Goal: Task Accomplishment & Management: Complete application form

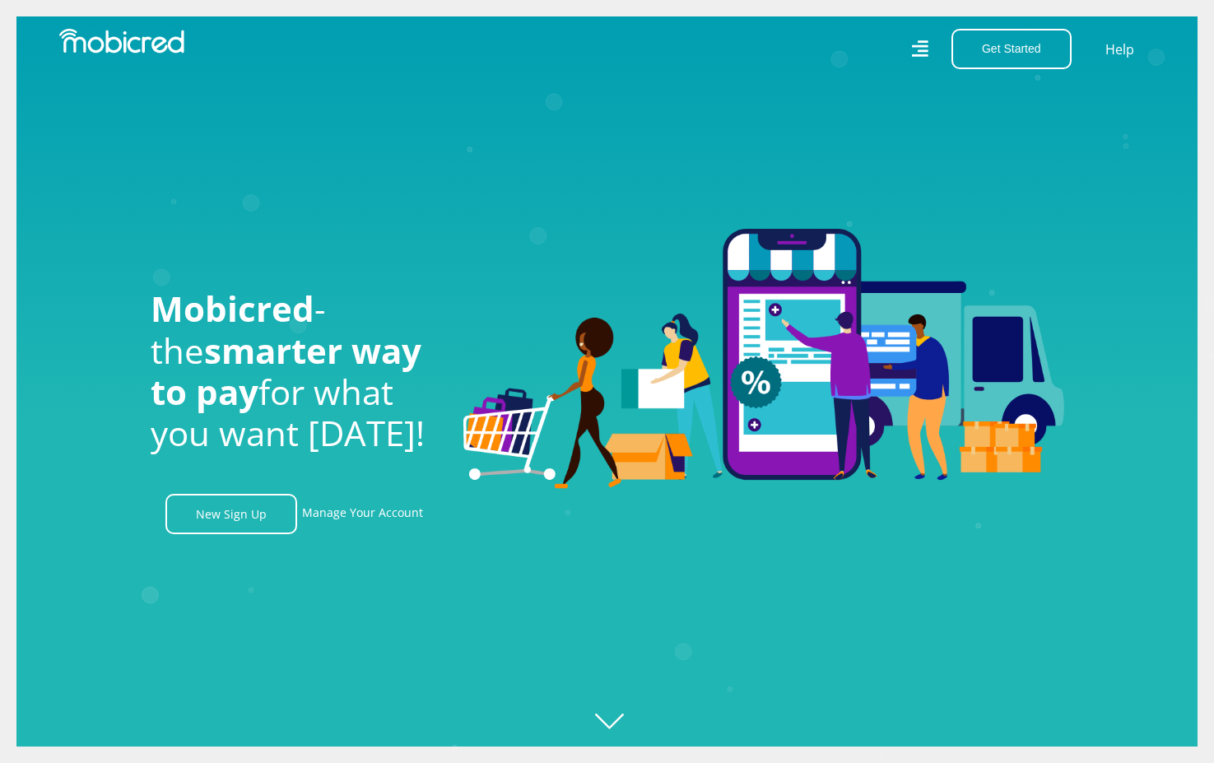
scroll to position [0, 3753]
click at [267, 532] on link "New Sign Up" at bounding box center [231, 514] width 132 height 40
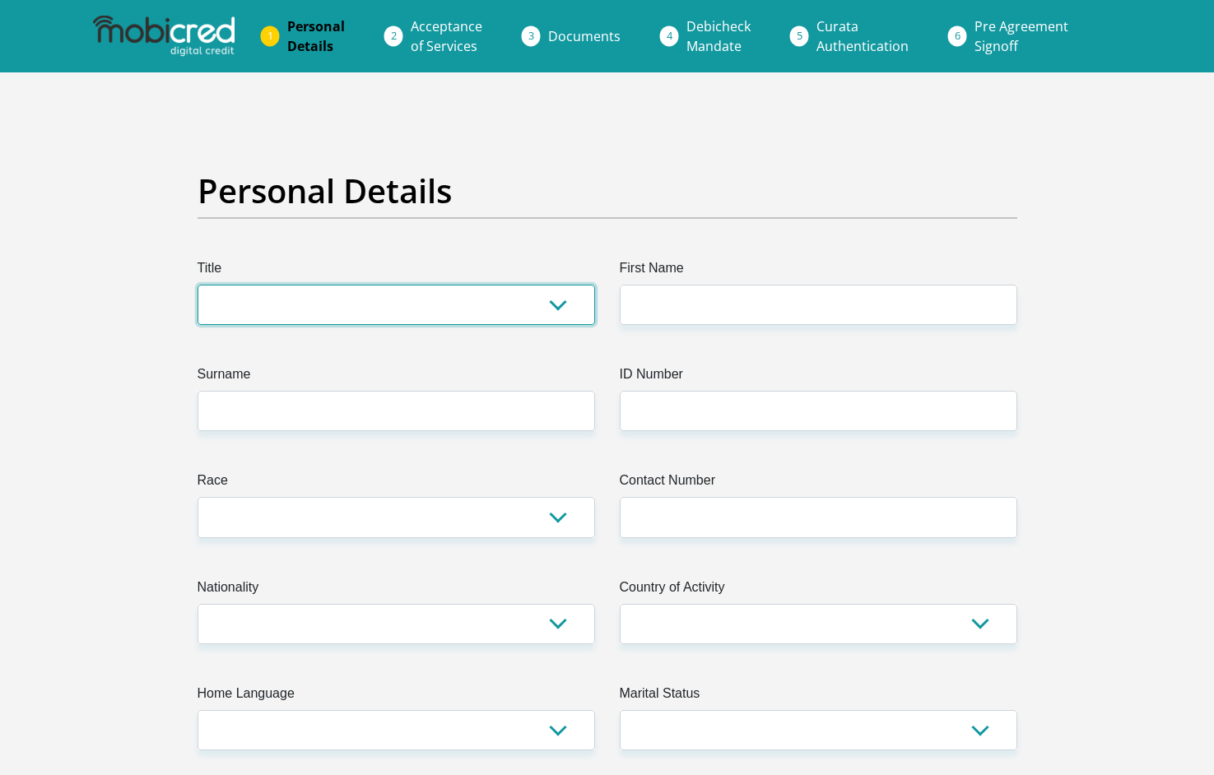
click at [565, 299] on select "Mr Ms Mrs Dr [PERSON_NAME]" at bounding box center [397, 305] width 398 height 40
click at [453, 307] on select "Mr Ms Mrs Dr [PERSON_NAME]" at bounding box center [397, 305] width 398 height 40
select select "Ms"
click at [198, 285] on select "Mr Ms Mrs Dr [PERSON_NAME]" at bounding box center [397, 305] width 398 height 40
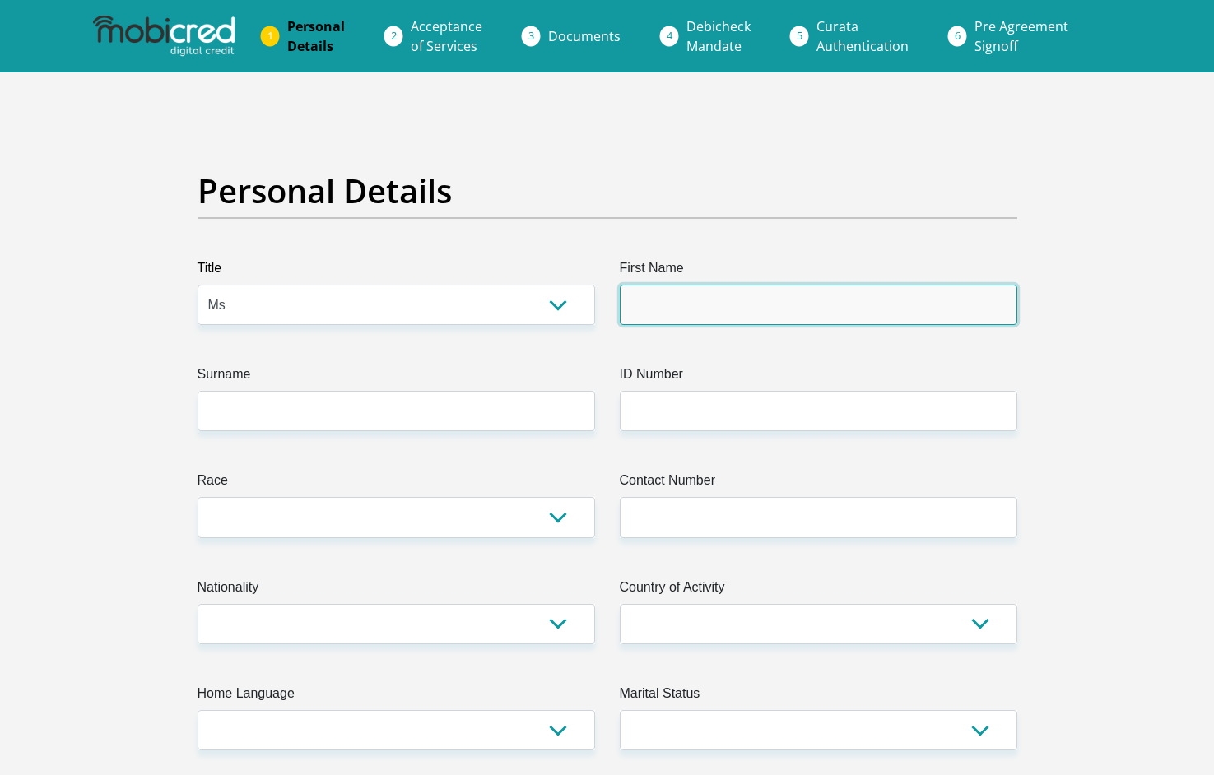
click at [684, 311] on input "First Name" at bounding box center [819, 305] width 398 height 40
type input "Baatseba"
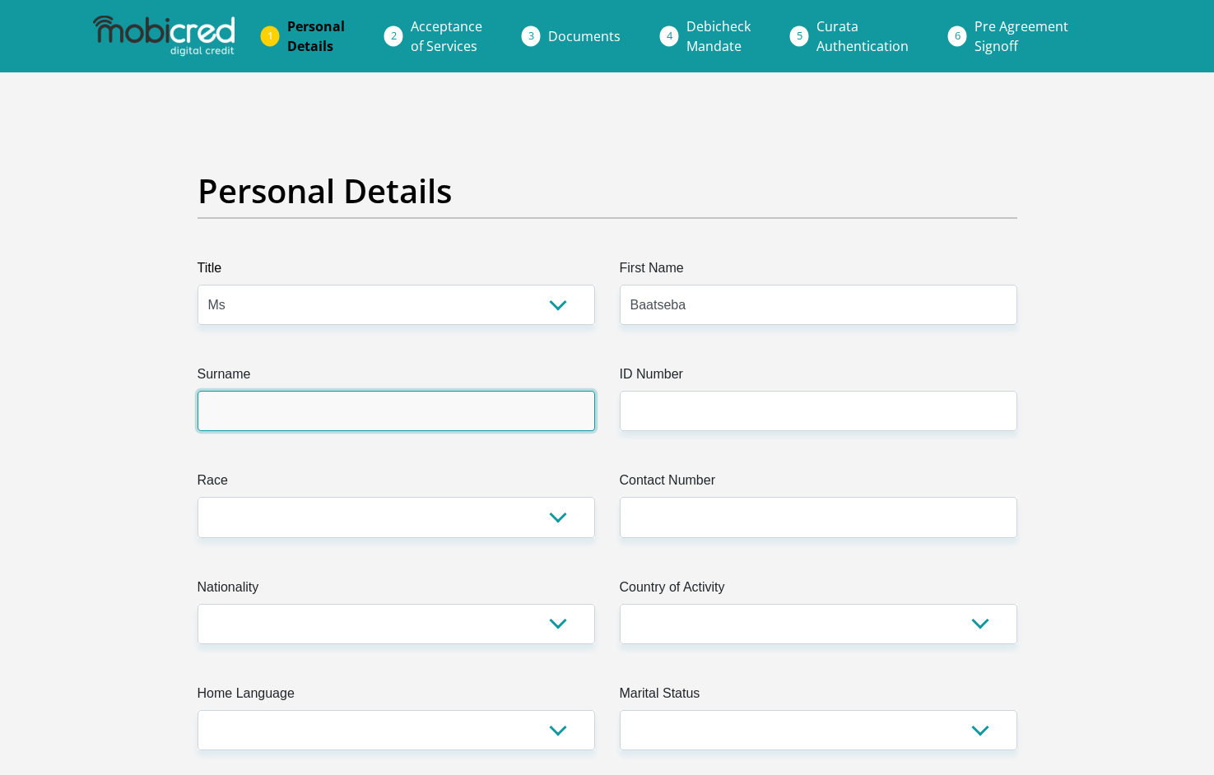
type input "Ntoni"
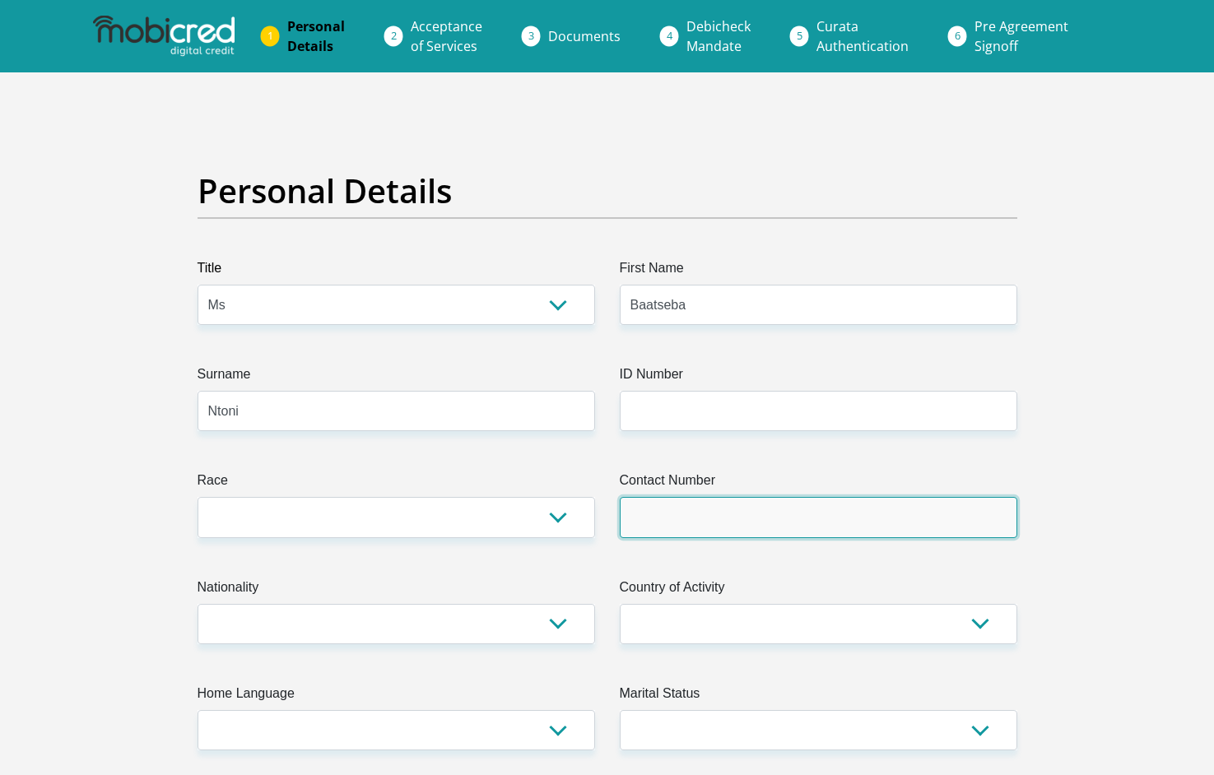
type input "0682930357"
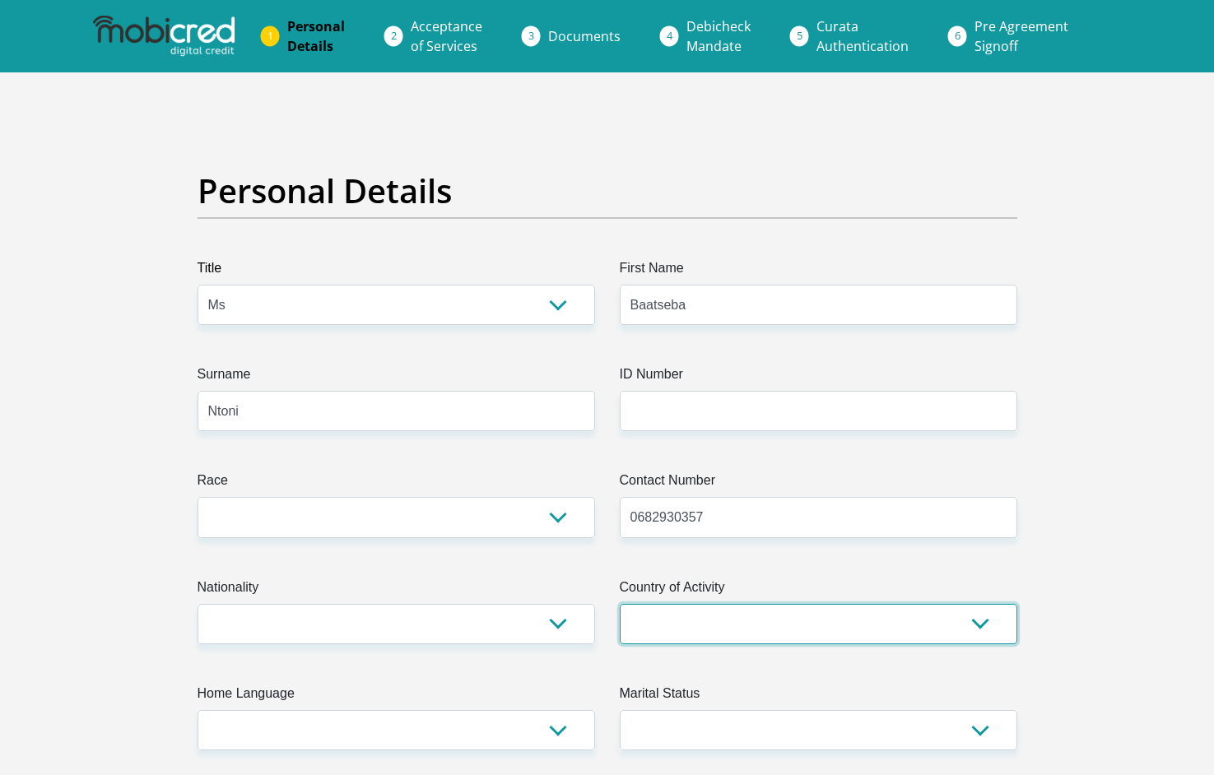
select select "ZAF"
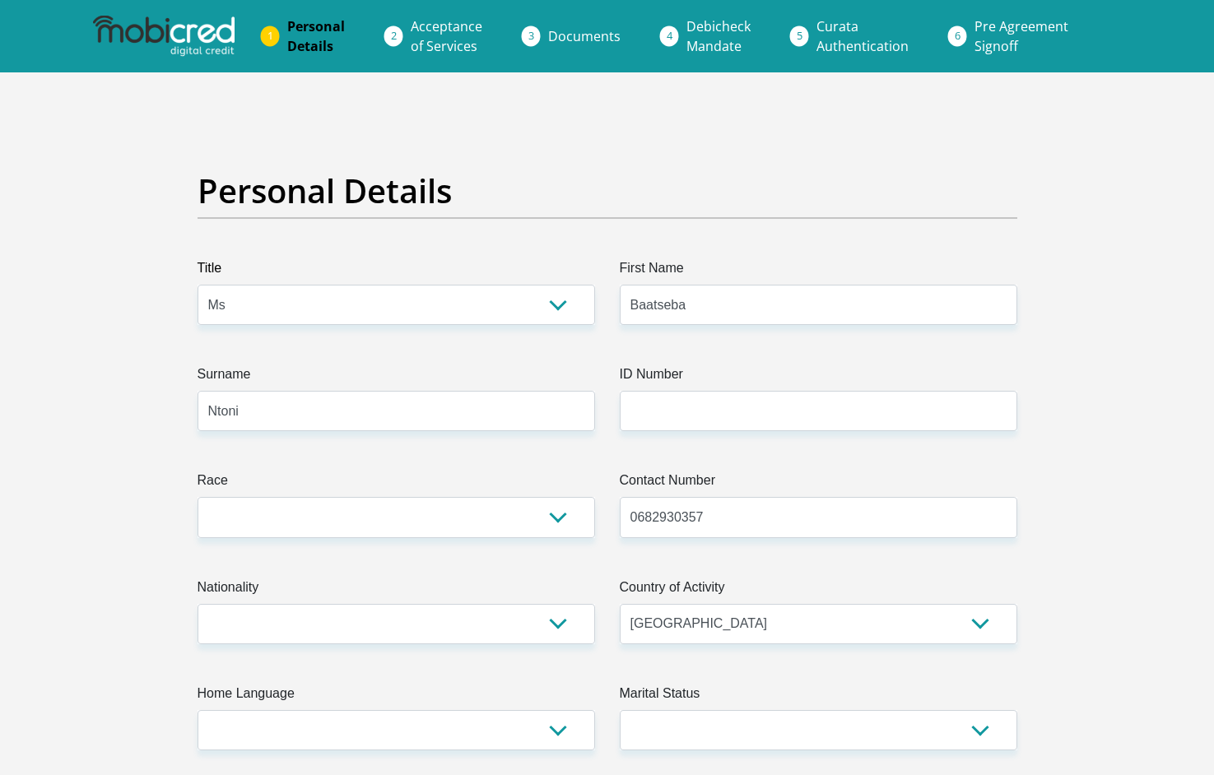
type input "[STREET_ADDRESS]"
type input "Gorigina"
type input "Roodepoort"
type input "1724"
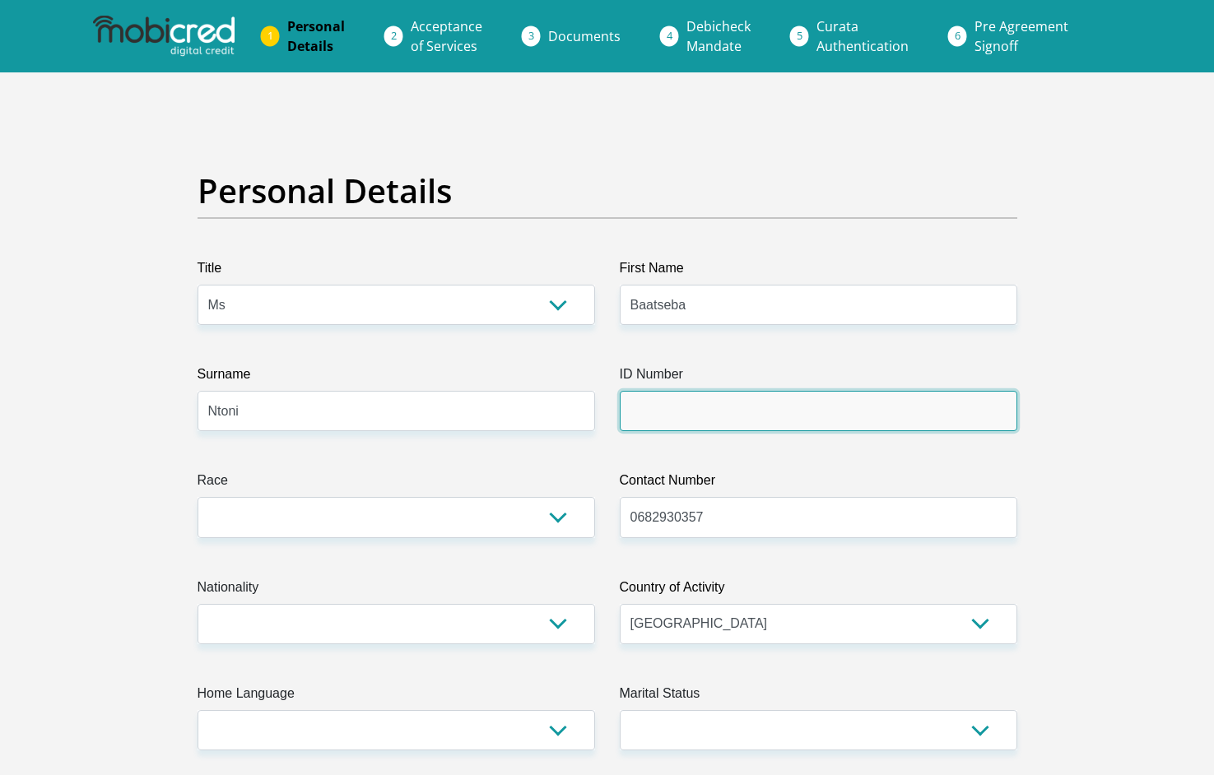
click at [657, 414] on input "ID Number" at bounding box center [819, 411] width 398 height 40
type input "9206120369081"
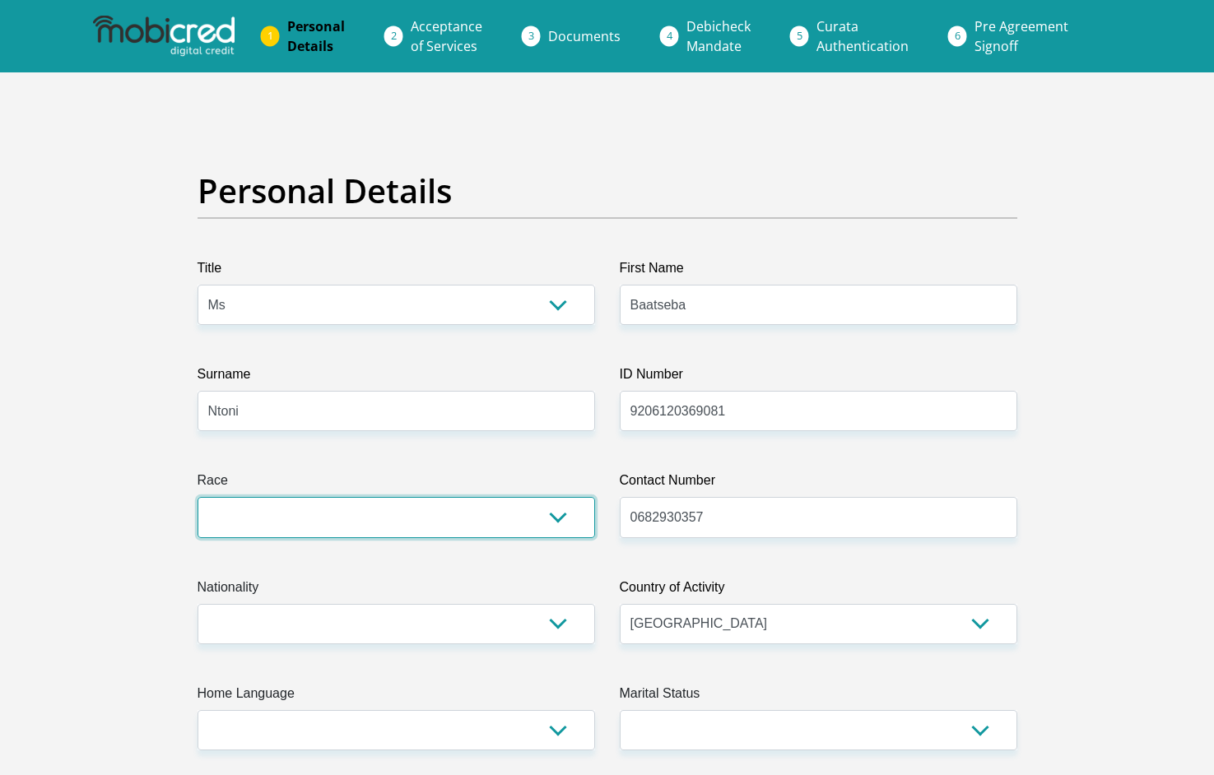
click at [339, 510] on select "Black Coloured Indian White Other" at bounding box center [397, 517] width 398 height 40
select select "1"
click at [198, 497] on select "Black Coloured Indian White Other" at bounding box center [397, 517] width 398 height 40
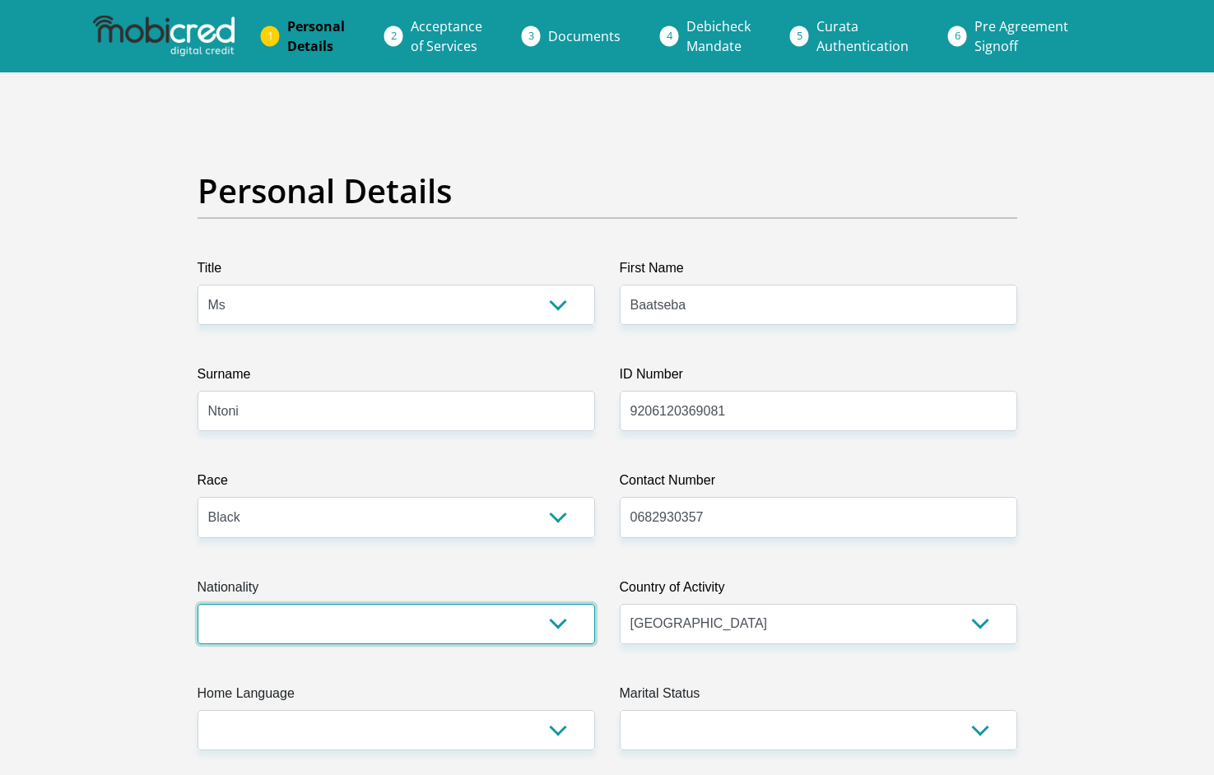
click at [416, 629] on select "[GEOGRAPHIC_DATA] [GEOGRAPHIC_DATA] [GEOGRAPHIC_DATA] [GEOGRAPHIC_DATA] [GEOGRA…" at bounding box center [397, 624] width 398 height 40
select select "ZAF"
click at [198, 604] on select "[GEOGRAPHIC_DATA] [GEOGRAPHIC_DATA] [GEOGRAPHIC_DATA] [GEOGRAPHIC_DATA] [GEOGRA…" at bounding box center [397, 624] width 398 height 40
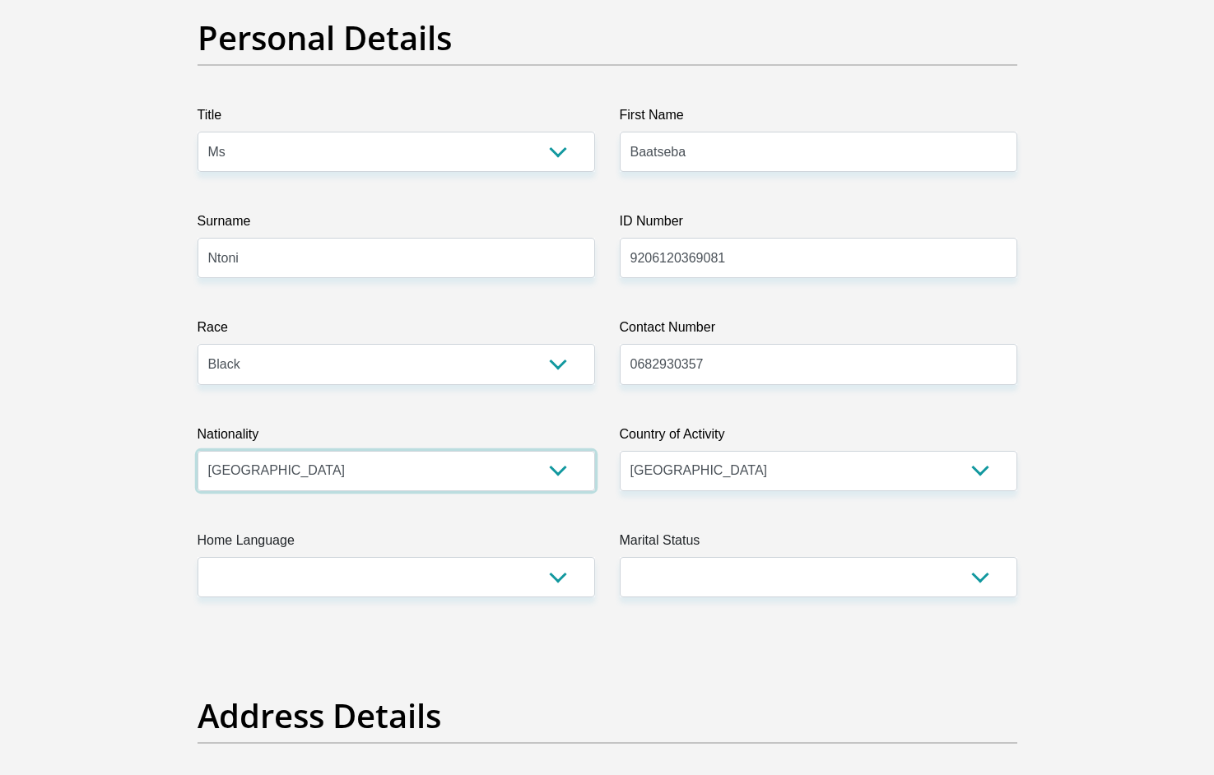
scroll to position [155, 0]
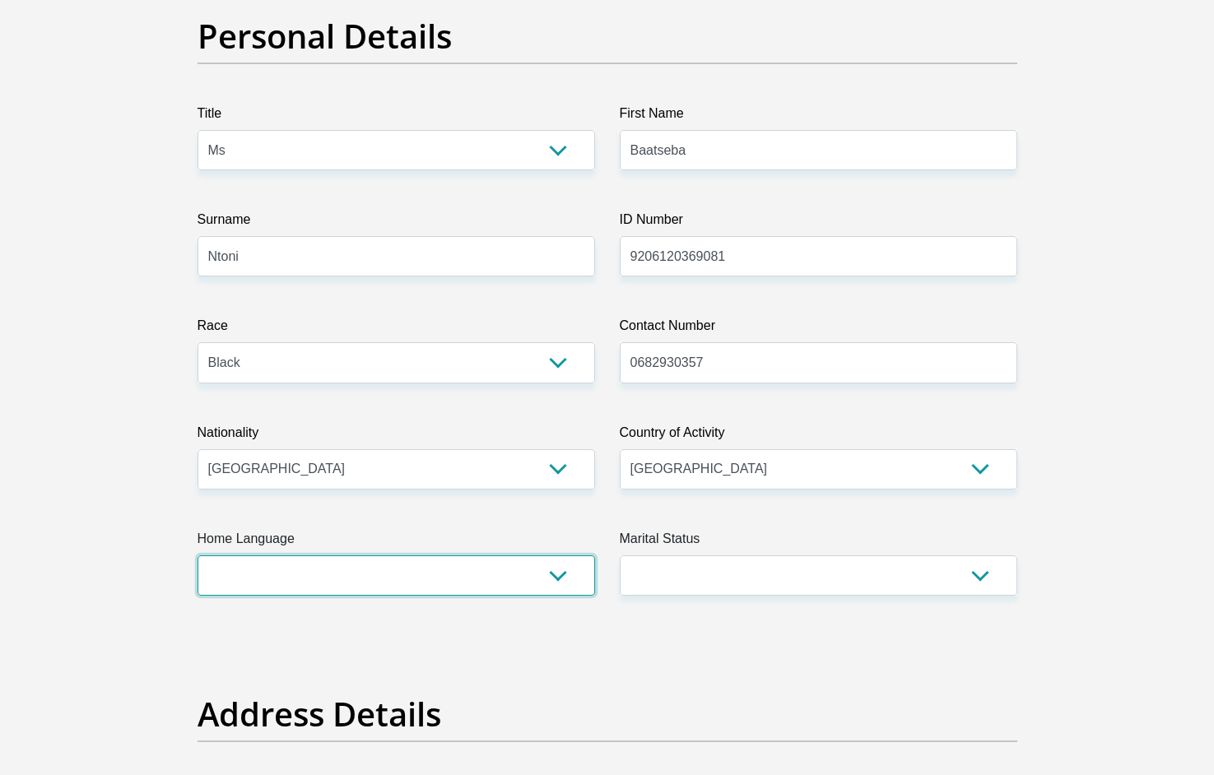
click at [435, 585] on select "Afrikaans English Sepedi South Ndebele Southern Sotho Swati Tsonga Tswana Venda…" at bounding box center [397, 576] width 398 height 40
select select "nso"
click at [198, 556] on select "Afrikaans English Sepedi South Ndebele Southern Sotho Swati Tsonga Tswana Venda…" at bounding box center [397, 576] width 398 height 40
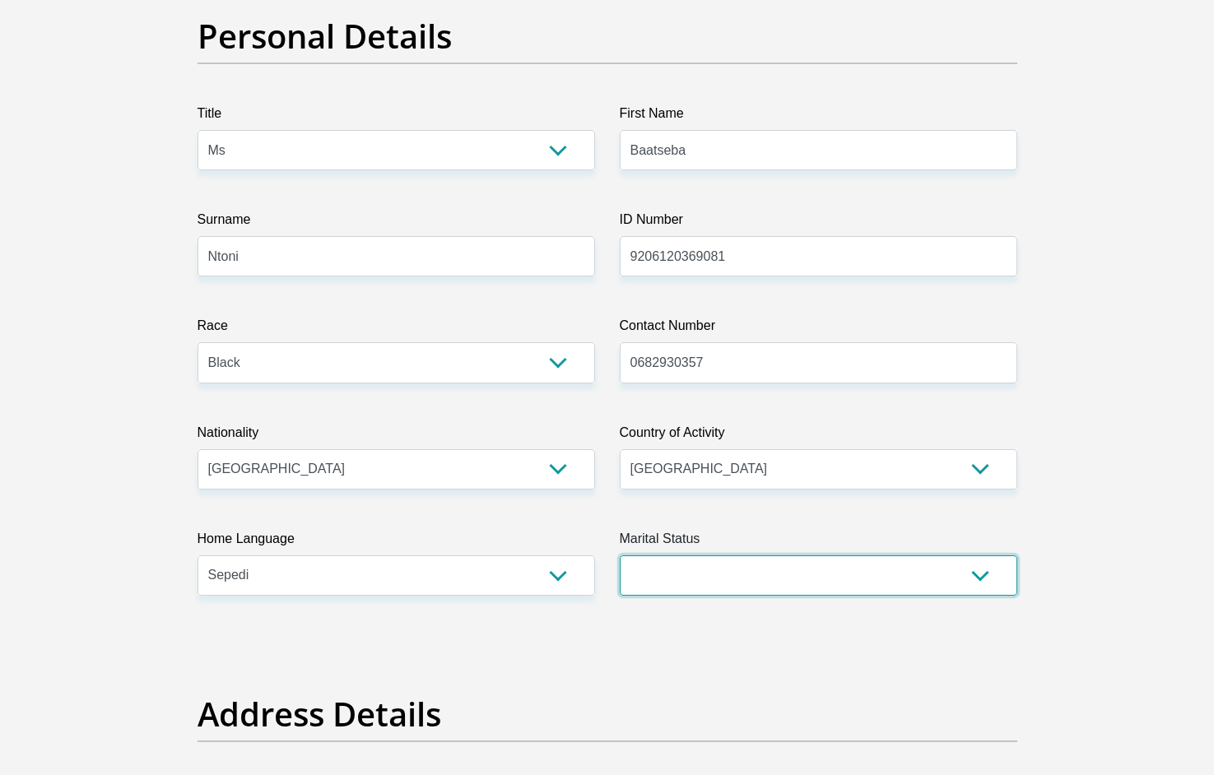
click at [773, 592] on select "Married ANC Single Divorced Widowed Married COP or Customary Law" at bounding box center [819, 576] width 398 height 40
select select "2"
click at [620, 556] on select "Married ANC Single Divorced Widowed Married COP or Customary Law" at bounding box center [819, 576] width 398 height 40
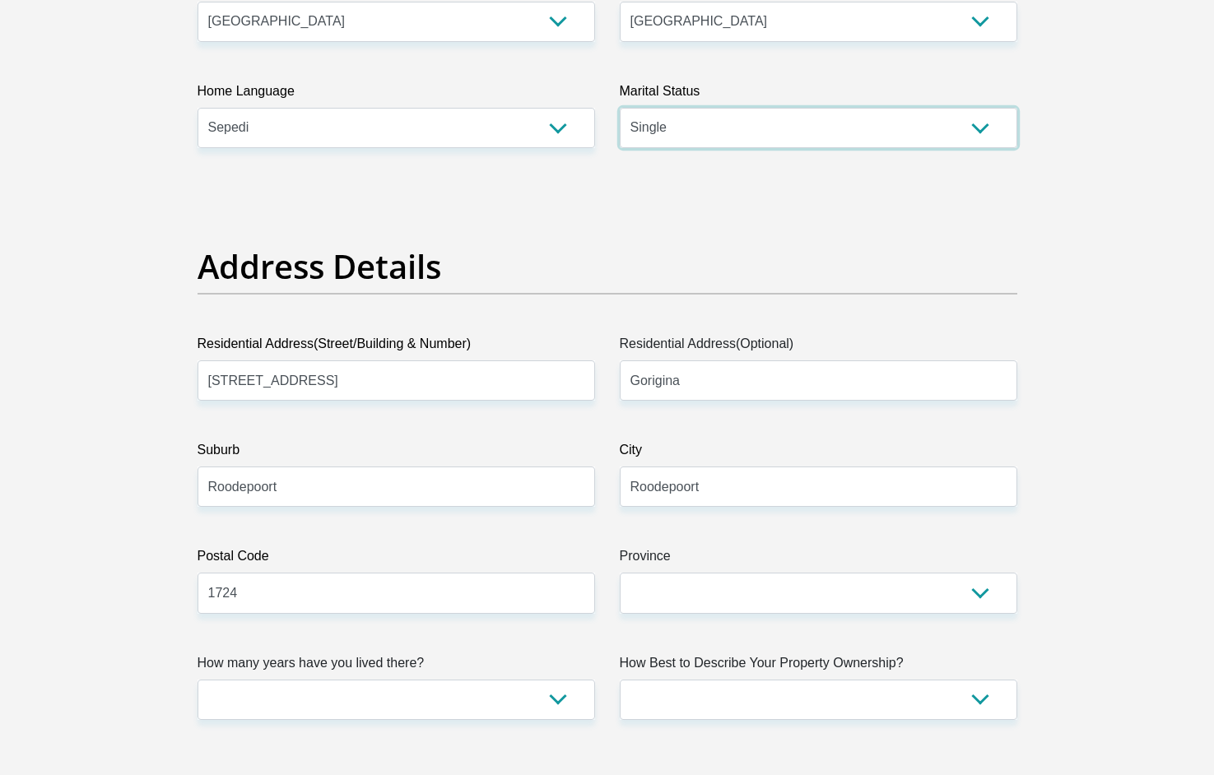
scroll to position [677, 0]
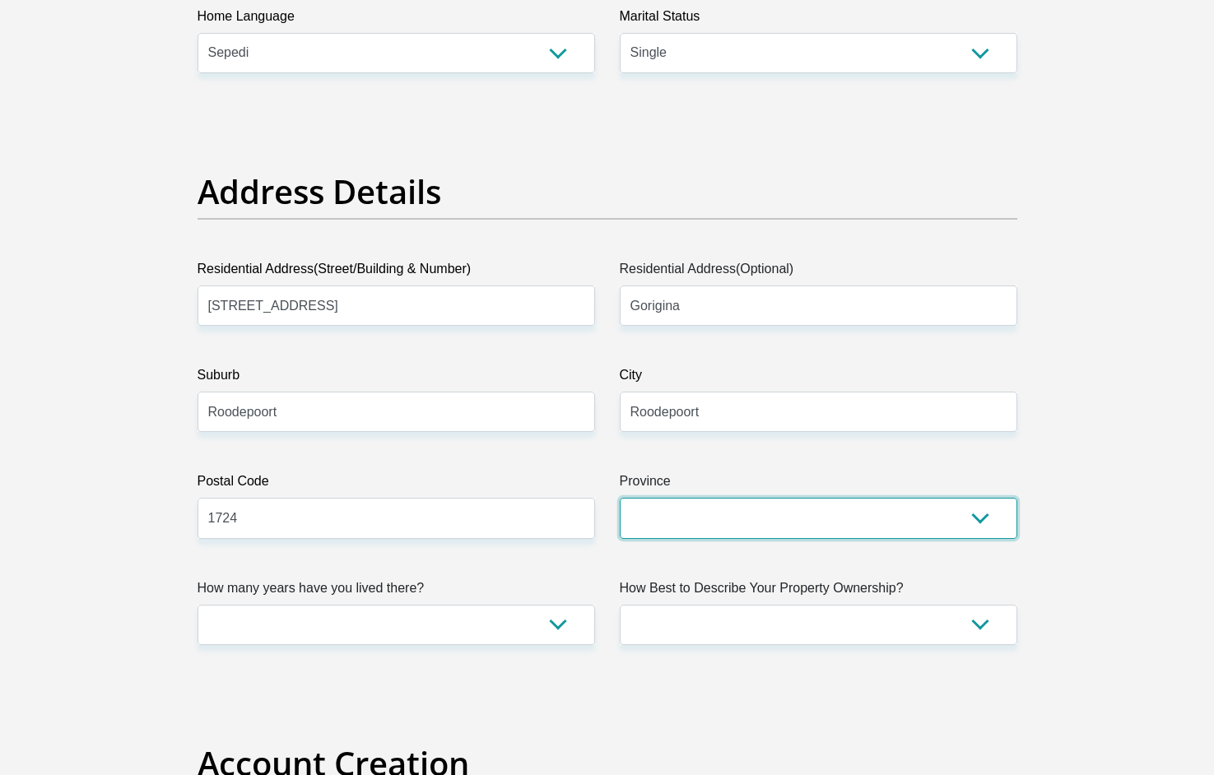
click at [747, 509] on select "Eastern Cape Free State [GEOGRAPHIC_DATA] [GEOGRAPHIC_DATA][DATE] [GEOGRAPHIC_D…" at bounding box center [819, 518] width 398 height 40
select select "Gauteng"
click at [620, 498] on select "Eastern Cape Free State [GEOGRAPHIC_DATA] [GEOGRAPHIC_DATA][DATE] [GEOGRAPHIC_D…" at bounding box center [819, 518] width 398 height 40
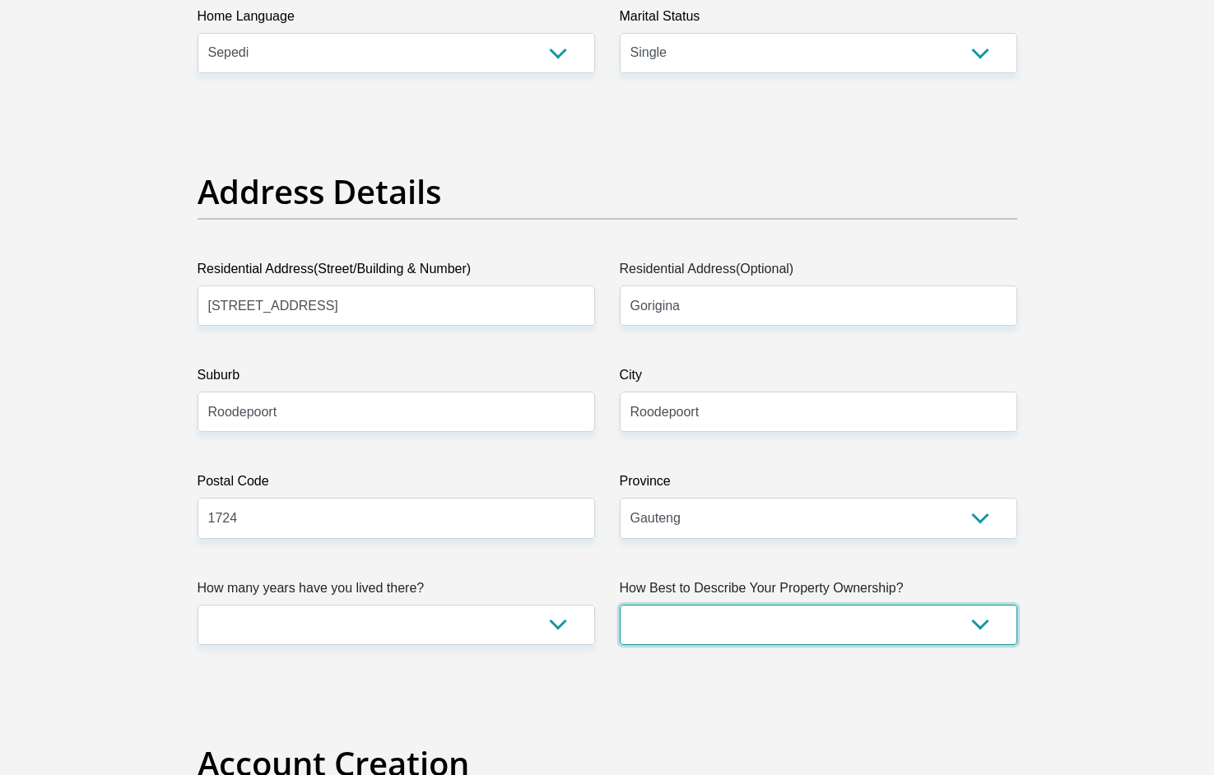
click at [691, 624] on select "Owned Rented Family Owned Company Dwelling" at bounding box center [819, 625] width 398 height 40
select select "Owned"
click at [620, 605] on select "Owned Rented Family Owned Company Dwelling" at bounding box center [819, 625] width 398 height 40
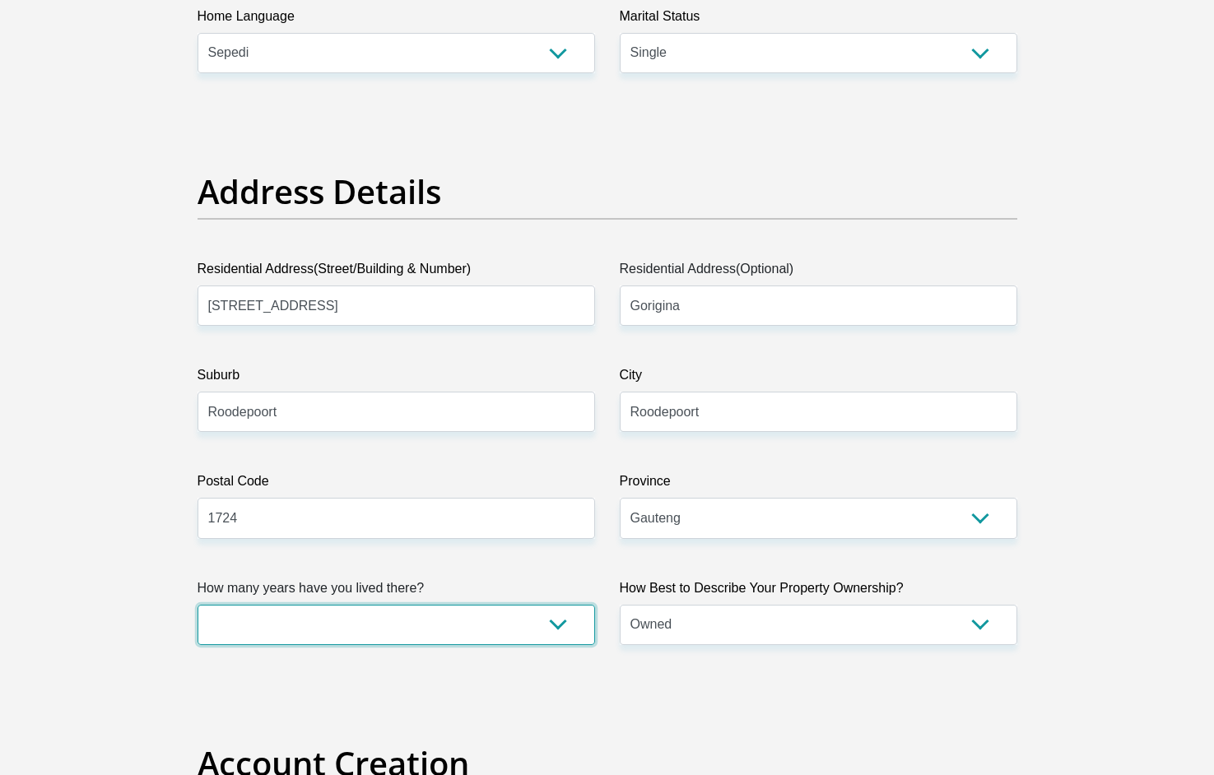
click at [547, 637] on select "less than 1 year 1-3 years 3-5 years 5+ years" at bounding box center [397, 625] width 398 height 40
select select "4"
click at [198, 605] on select "less than 1 year 1-3 years 3-5 years 5+ years" at bounding box center [397, 625] width 398 height 40
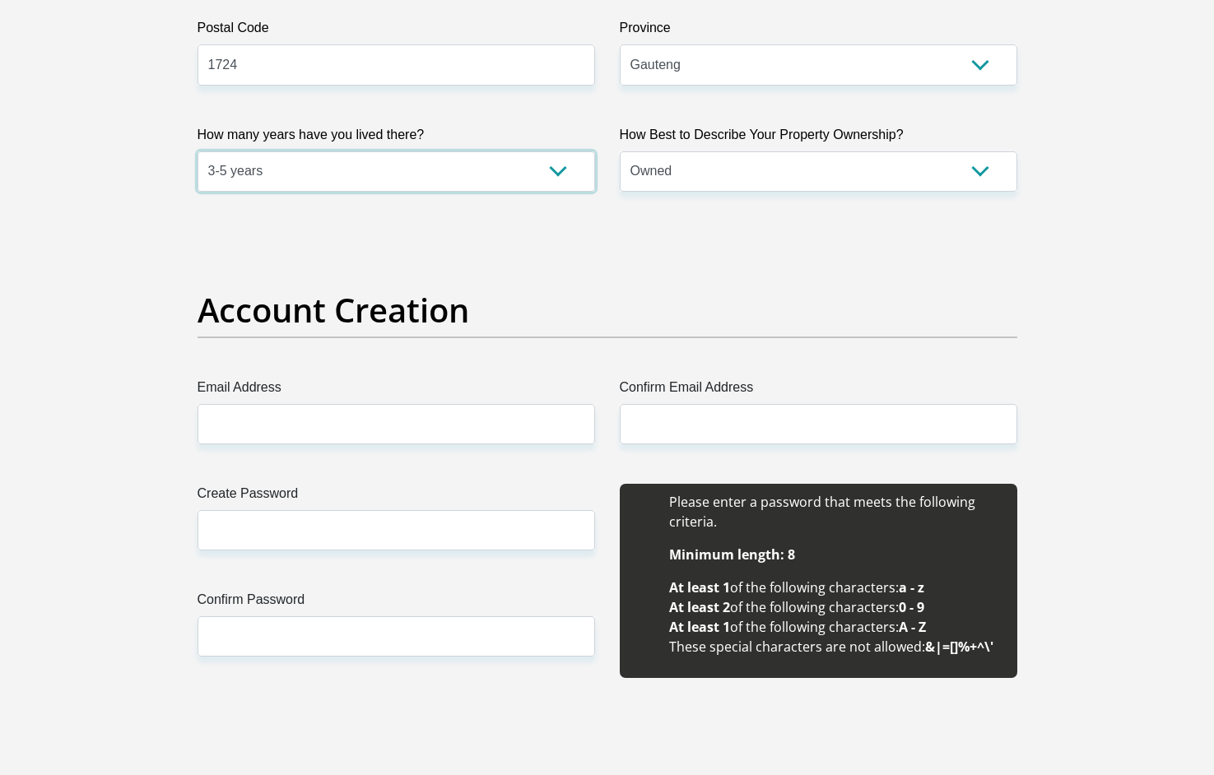
scroll to position [1202, 0]
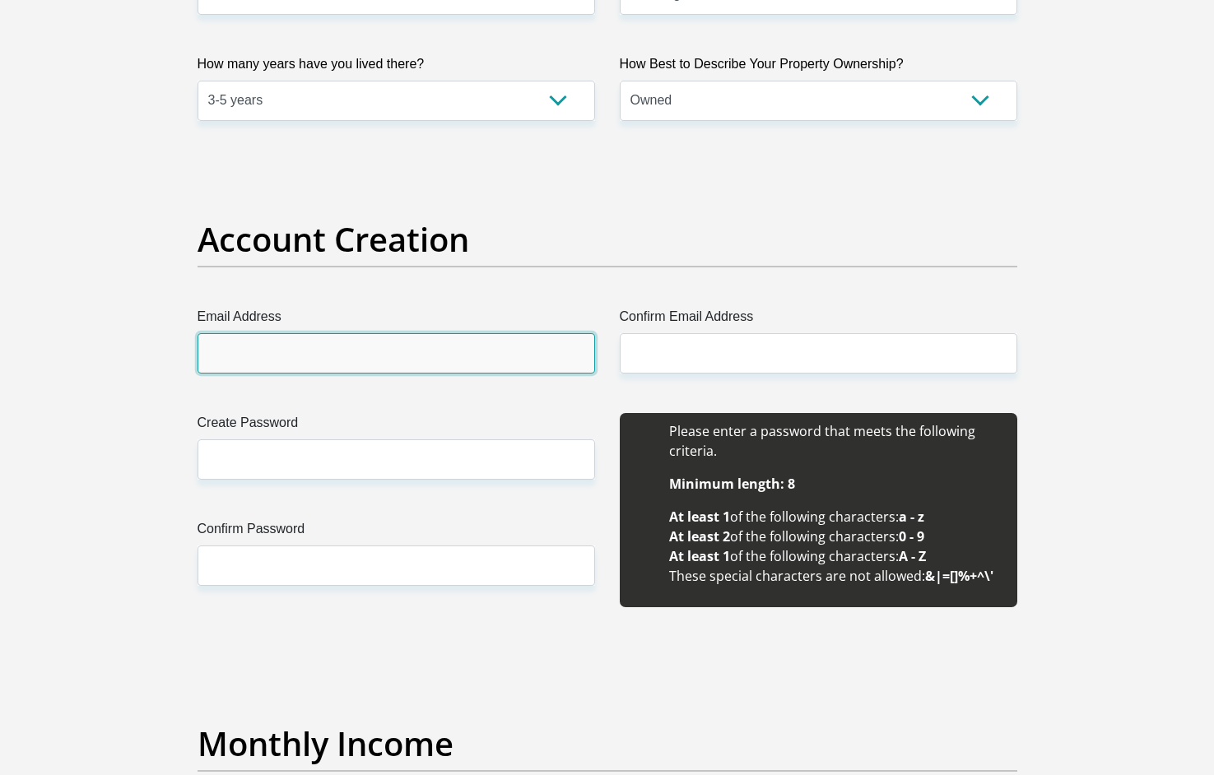
click at [442, 361] on input "Email Address" at bounding box center [397, 353] width 398 height 40
type input "[EMAIL_ADDRESS][DOMAIN_NAME]"
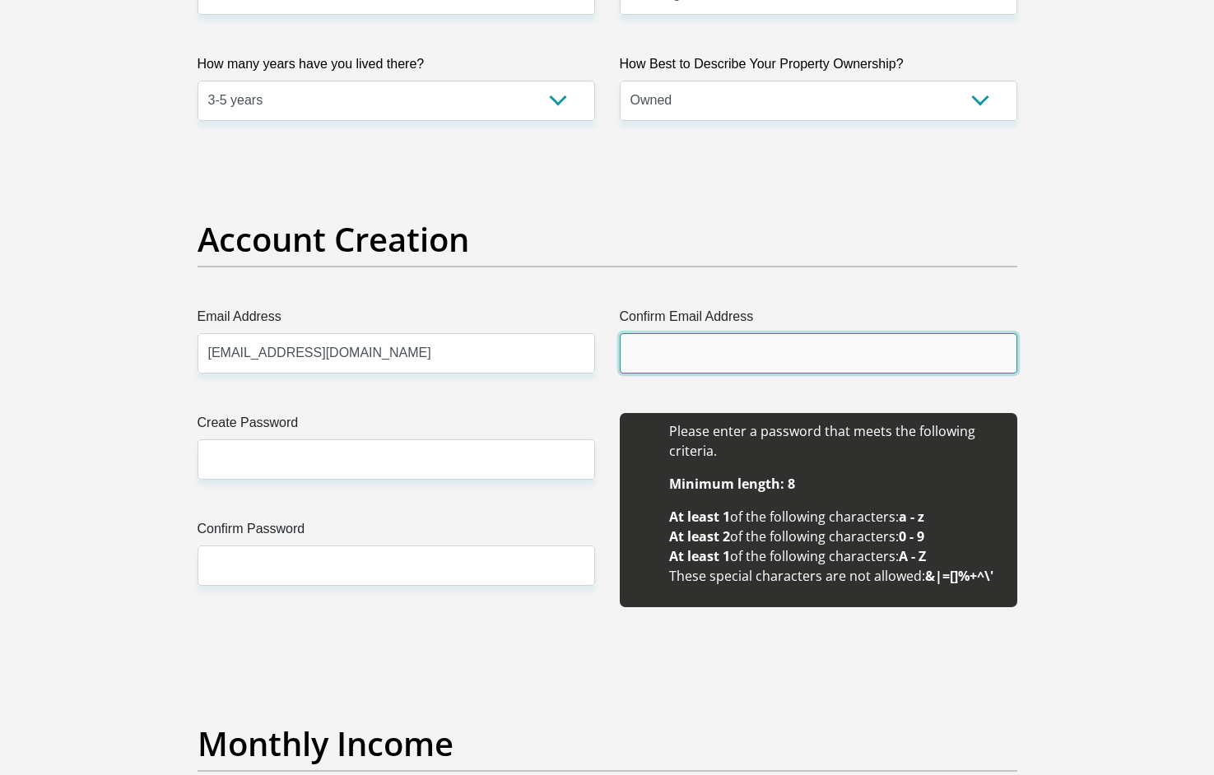
type input "[EMAIL_ADDRESS][DOMAIN_NAME]"
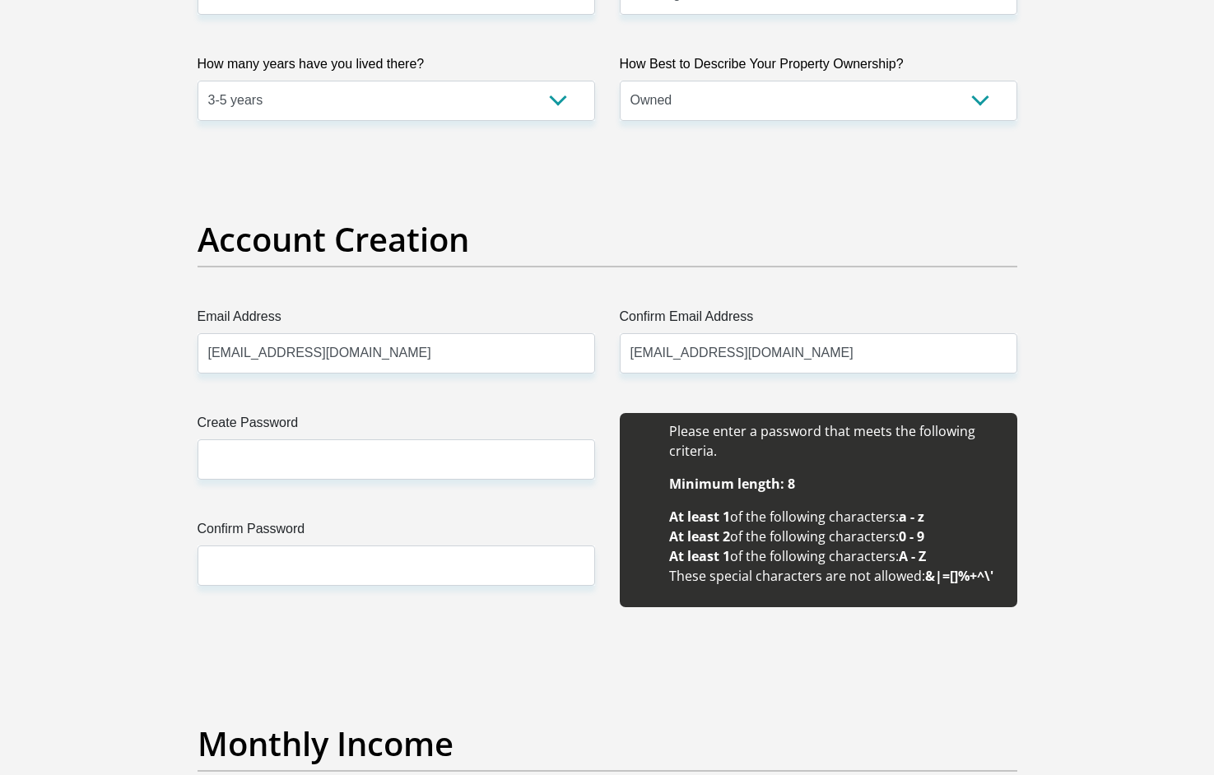
type input "Baatseba"
type input "Ntoni"
type input "08186952"
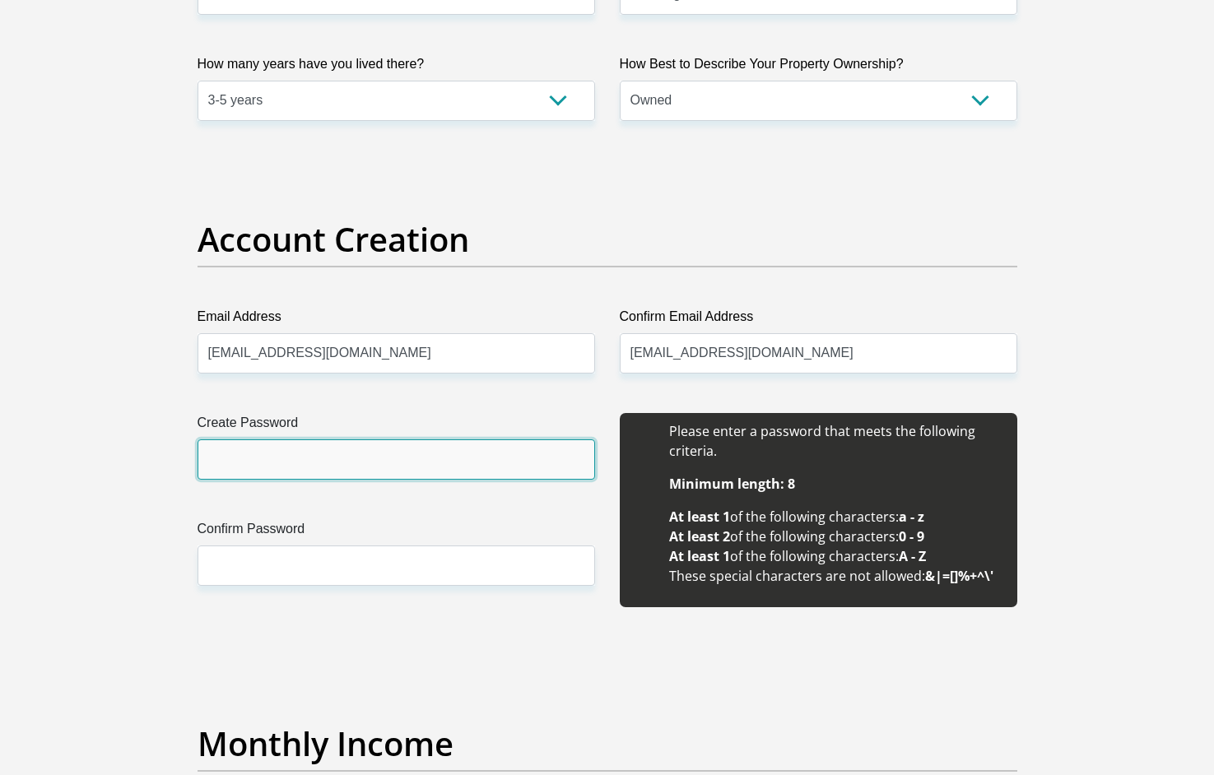
click at [430, 466] on input "Create Password" at bounding box center [397, 460] width 398 height 40
type input "Franky@21"
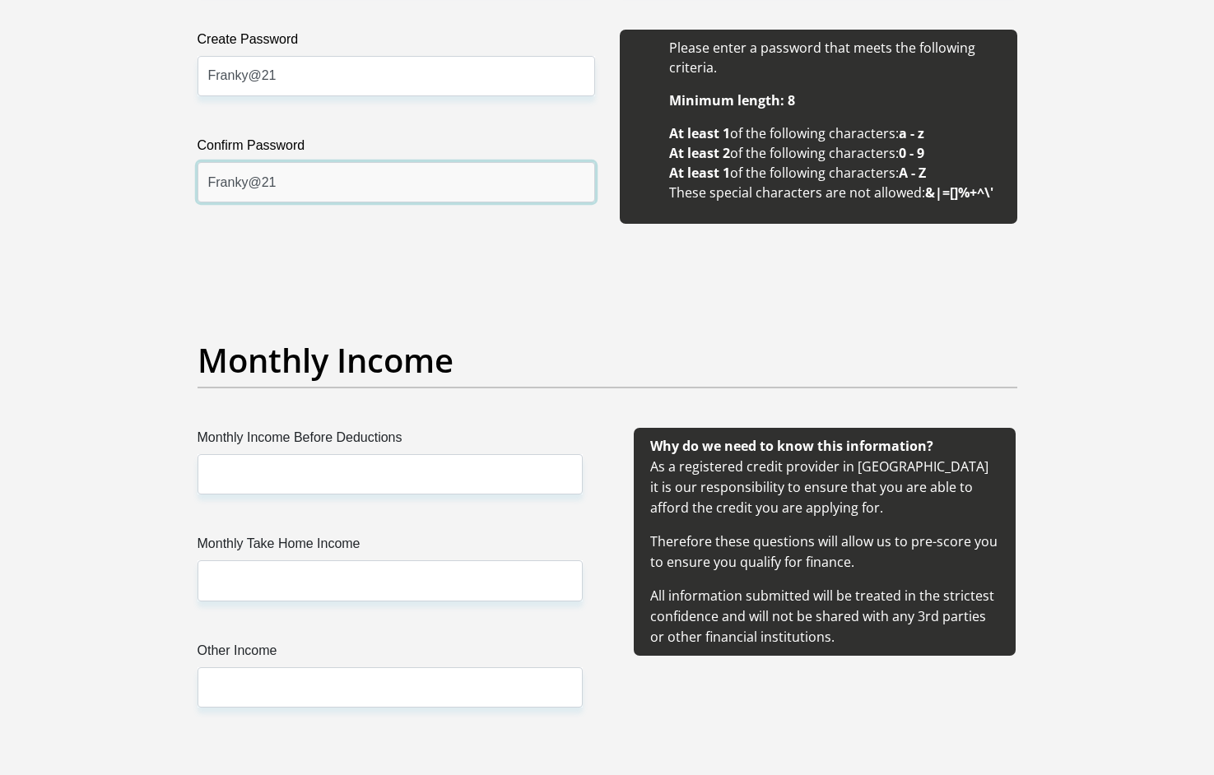
scroll to position [1586, 0]
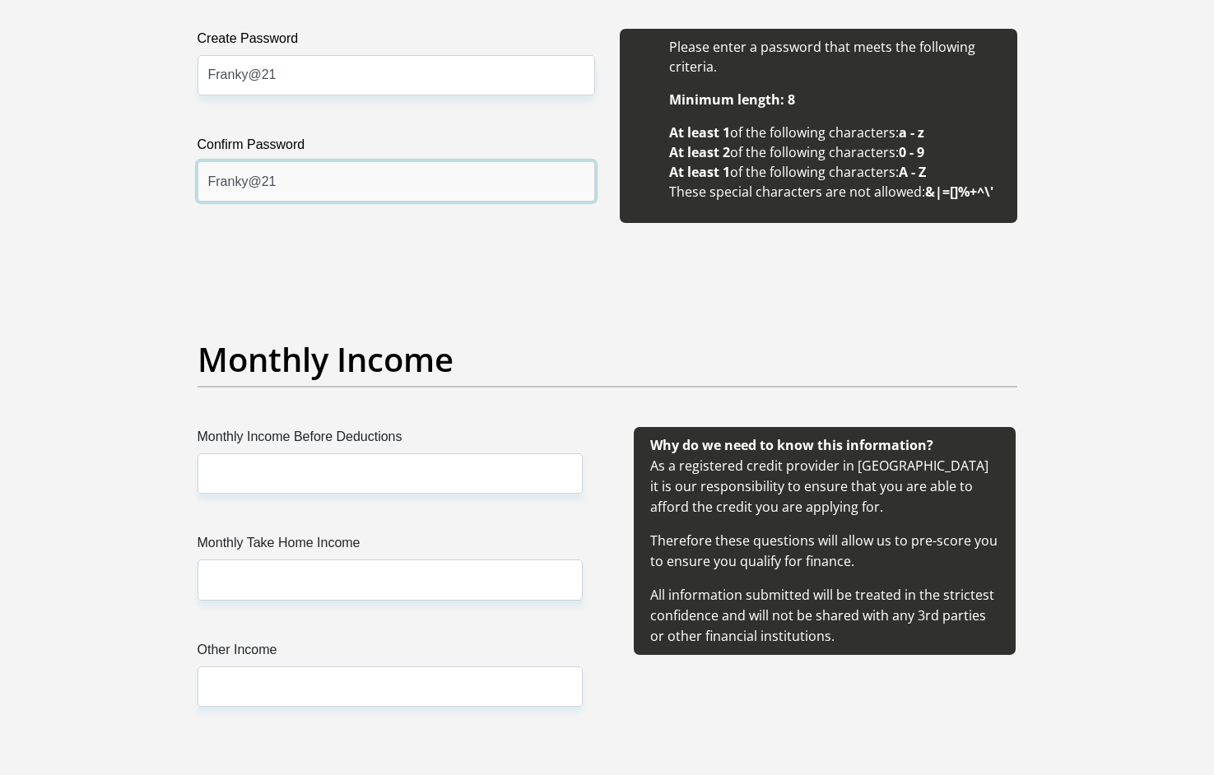
type input "Franky@21"
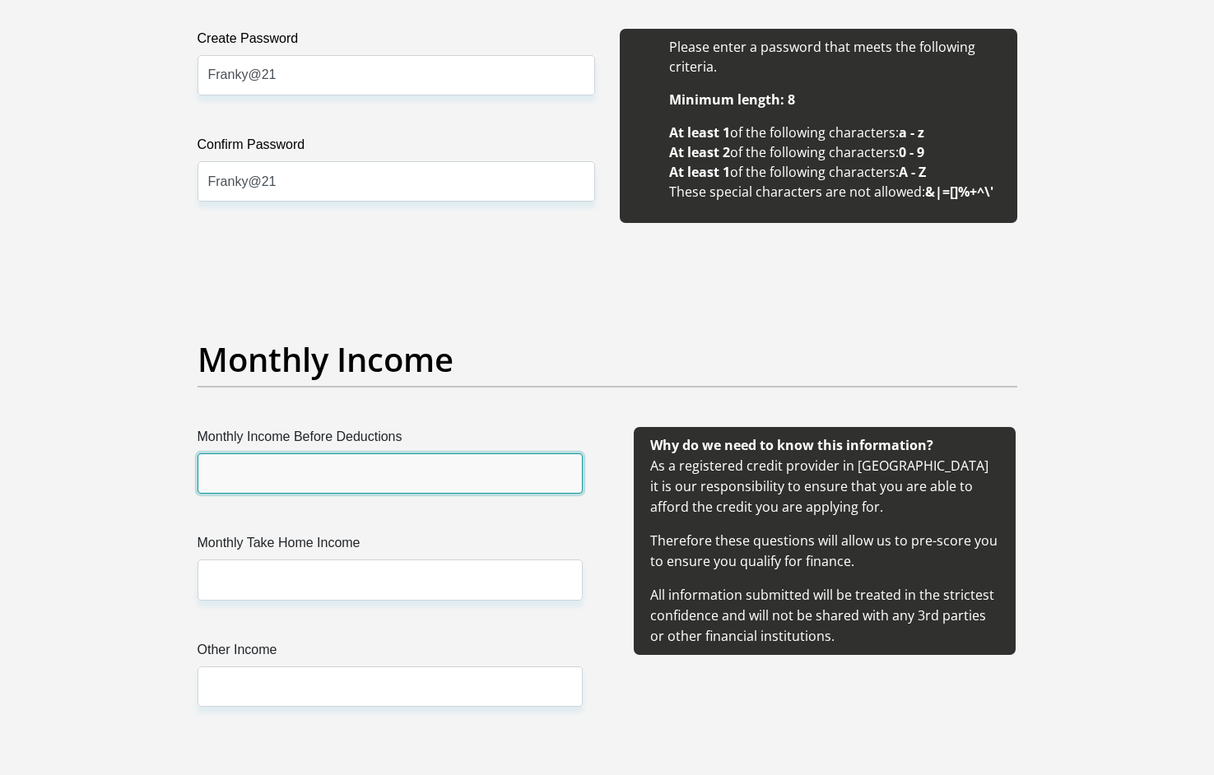
click at [448, 472] on input "Monthly Income Before Deductions" at bounding box center [390, 473] width 385 height 40
type input "46000"
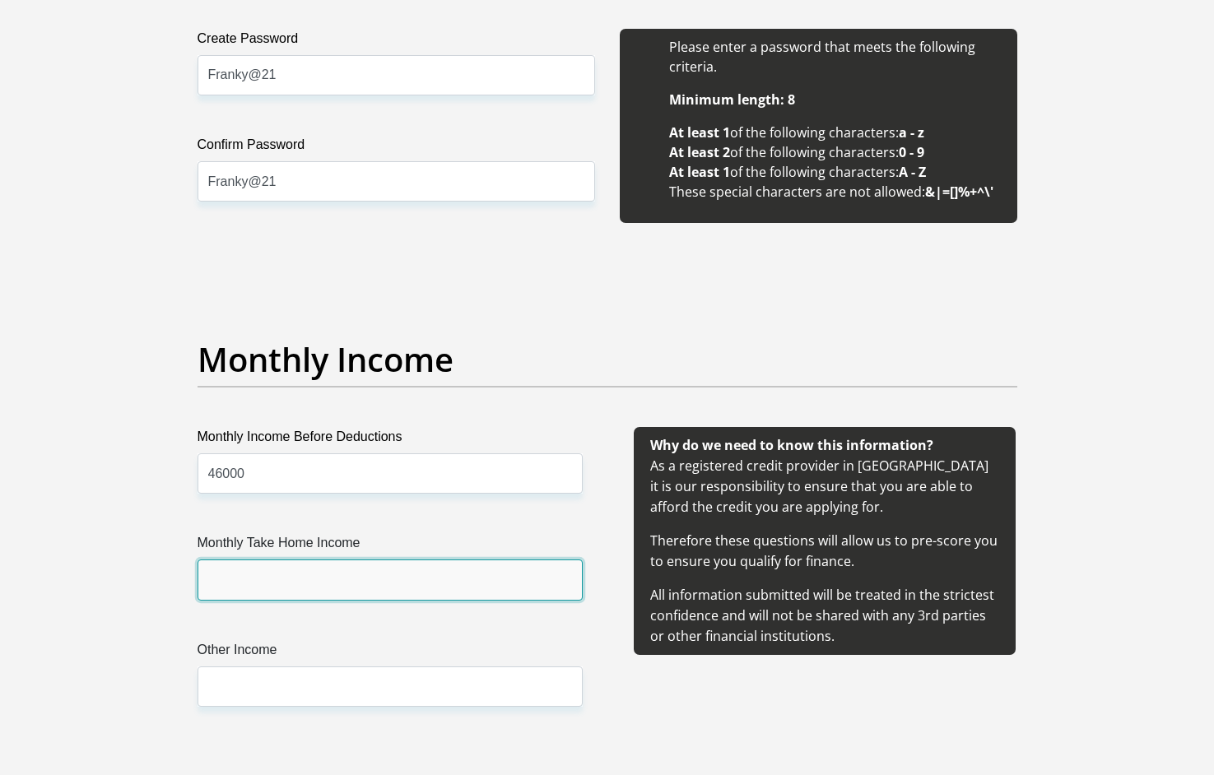
click at [390, 563] on input "Monthly Take Home Income" at bounding box center [390, 580] width 385 height 40
type input "31000"
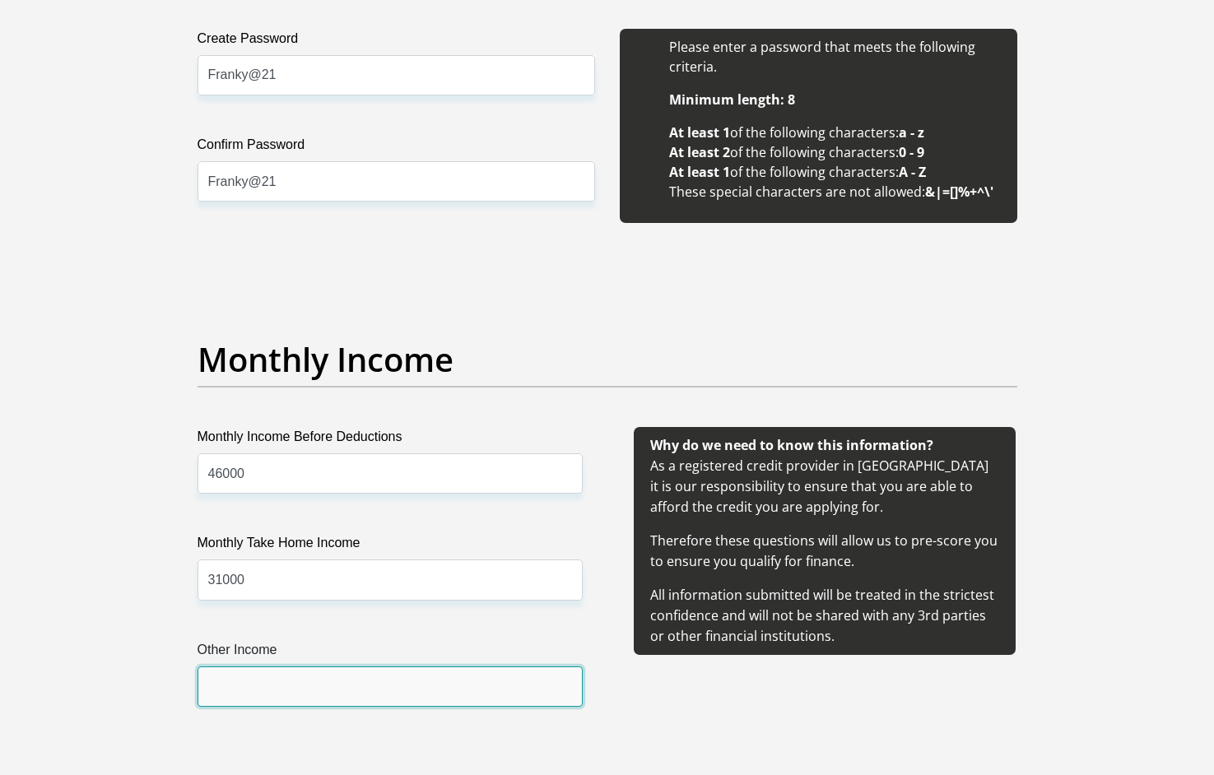
click at [328, 696] on input "Other Income" at bounding box center [390, 687] width 385 height 40
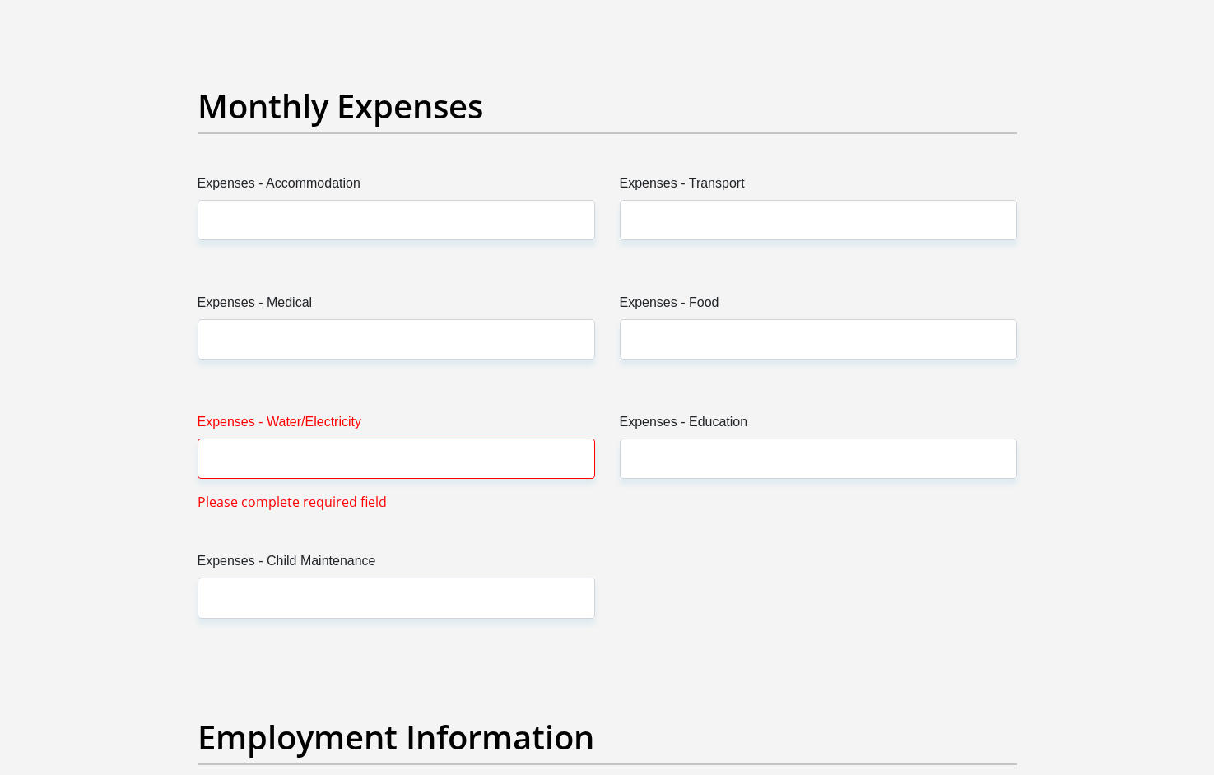
scroll to position [2308, 0]
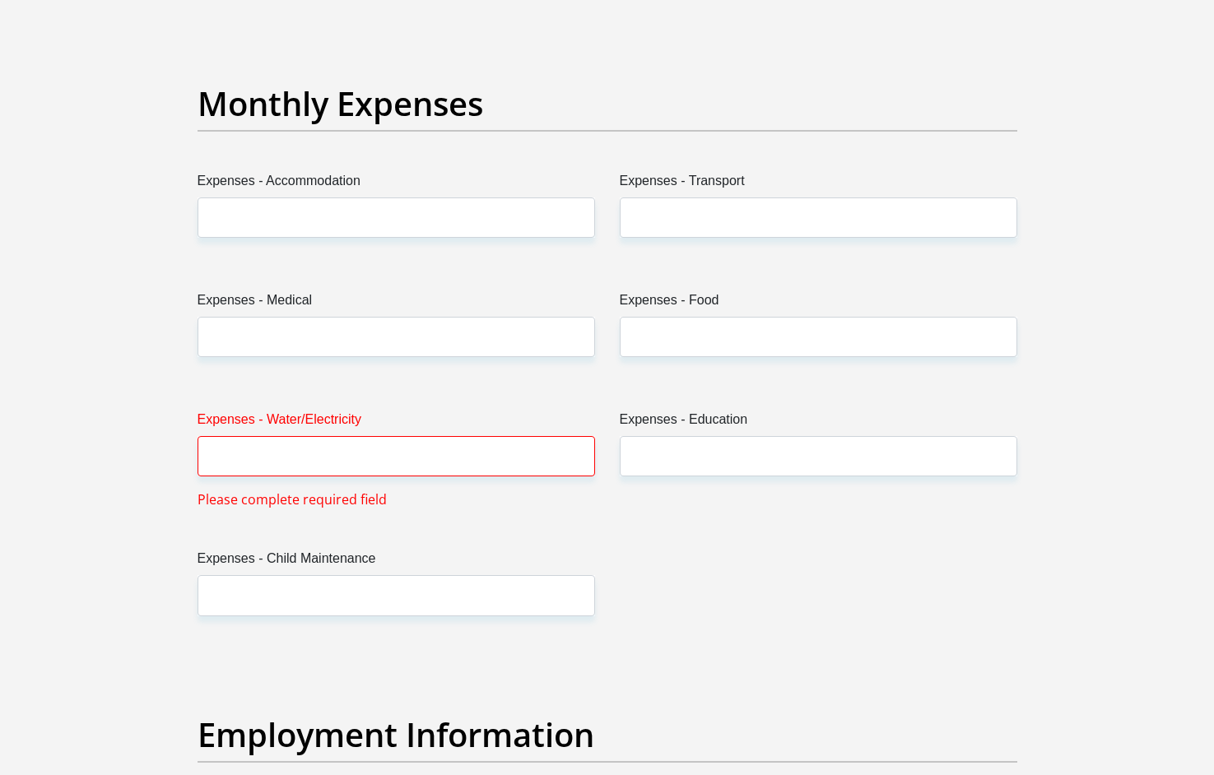
type input "0"
click at [378, 454] on input "Expenses - Water/Electricity" at bounding box center [397, 456] width 398 height 40
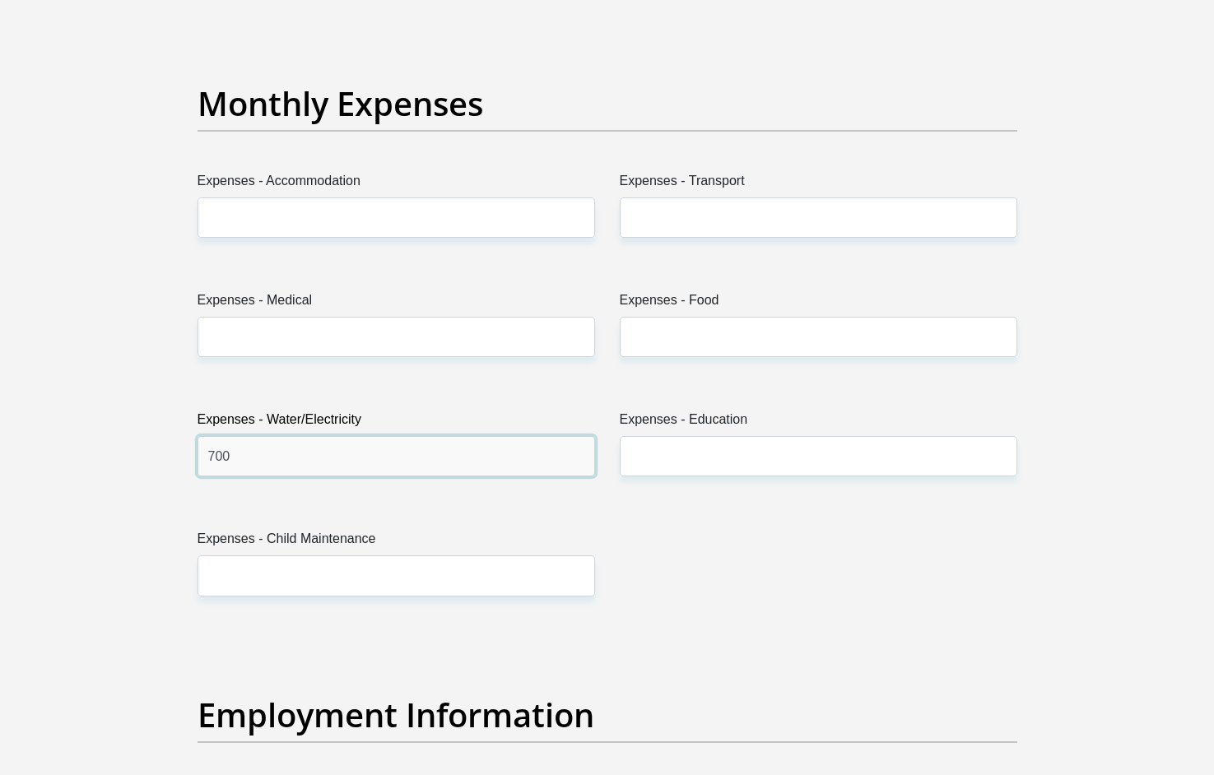
type input "700"
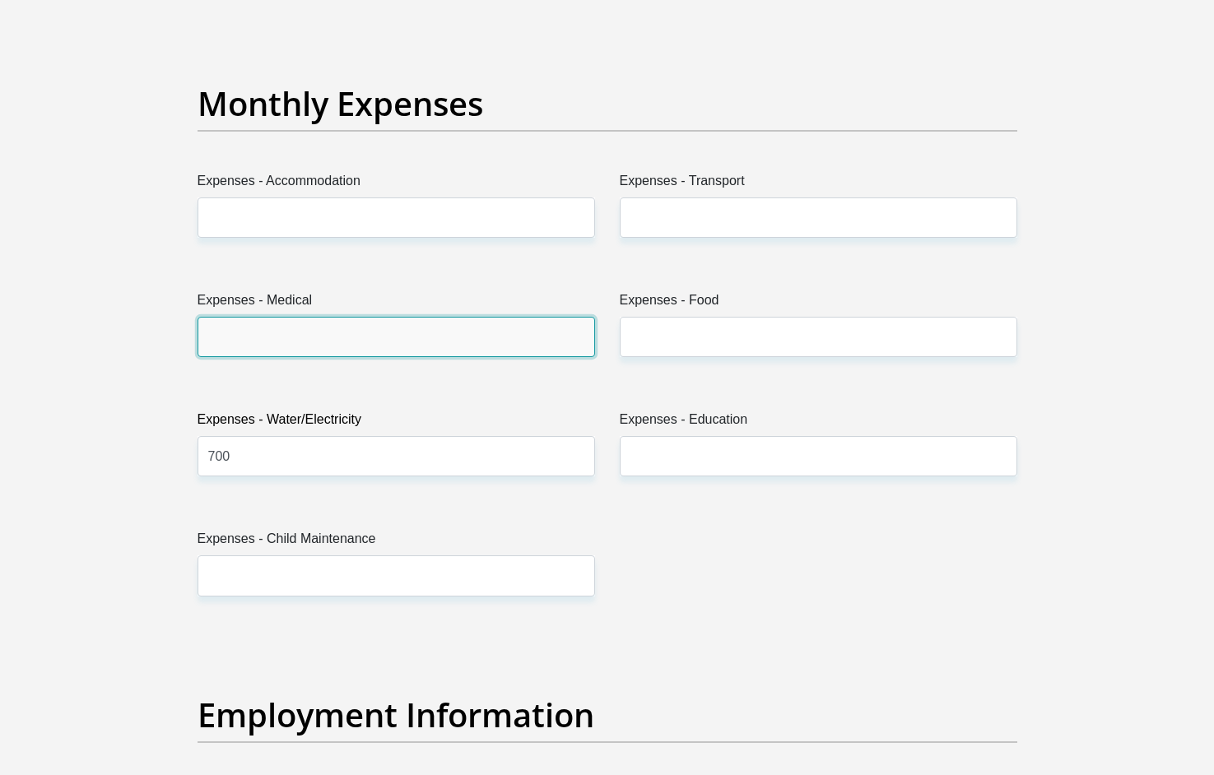
click at [364, 345] on input "Expenses - Medical" at bounding box center [397, 337] width 398 height 40
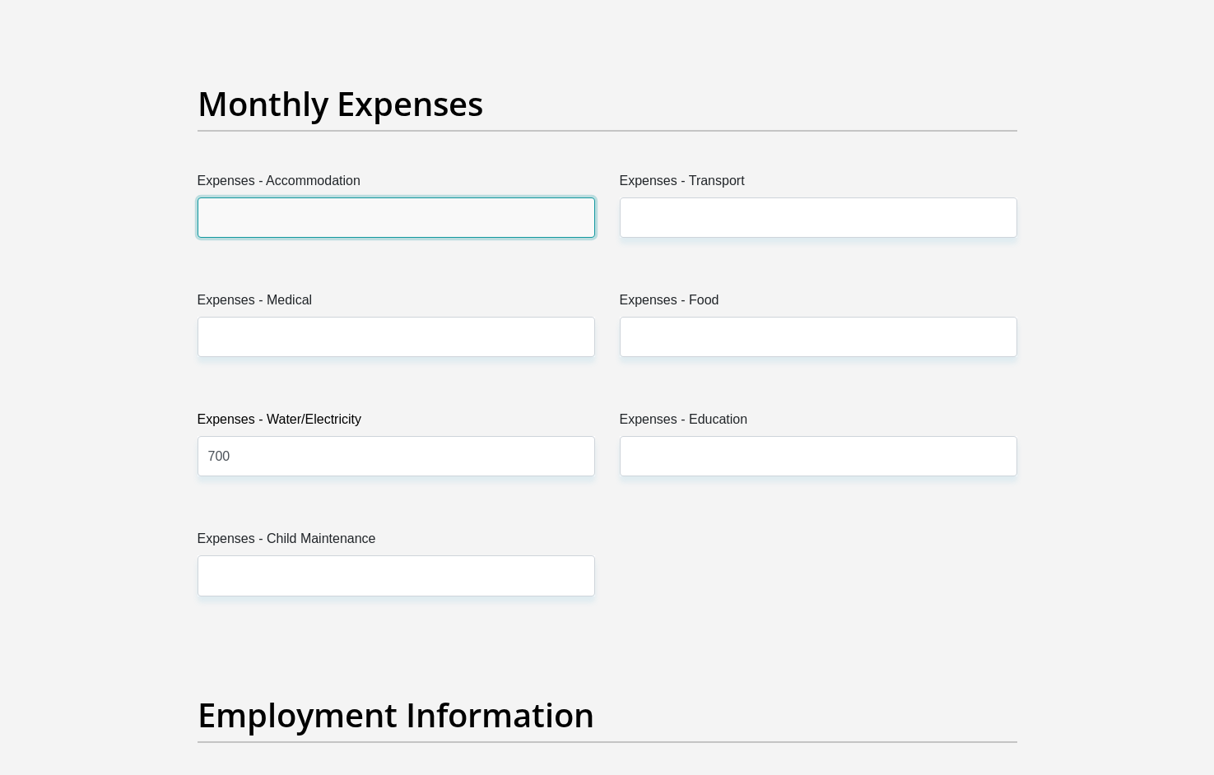
click at [309, 205] on input "Expenses - Accommodation" at bounding box center [397, 218] width 398 height 40
type input "7200"
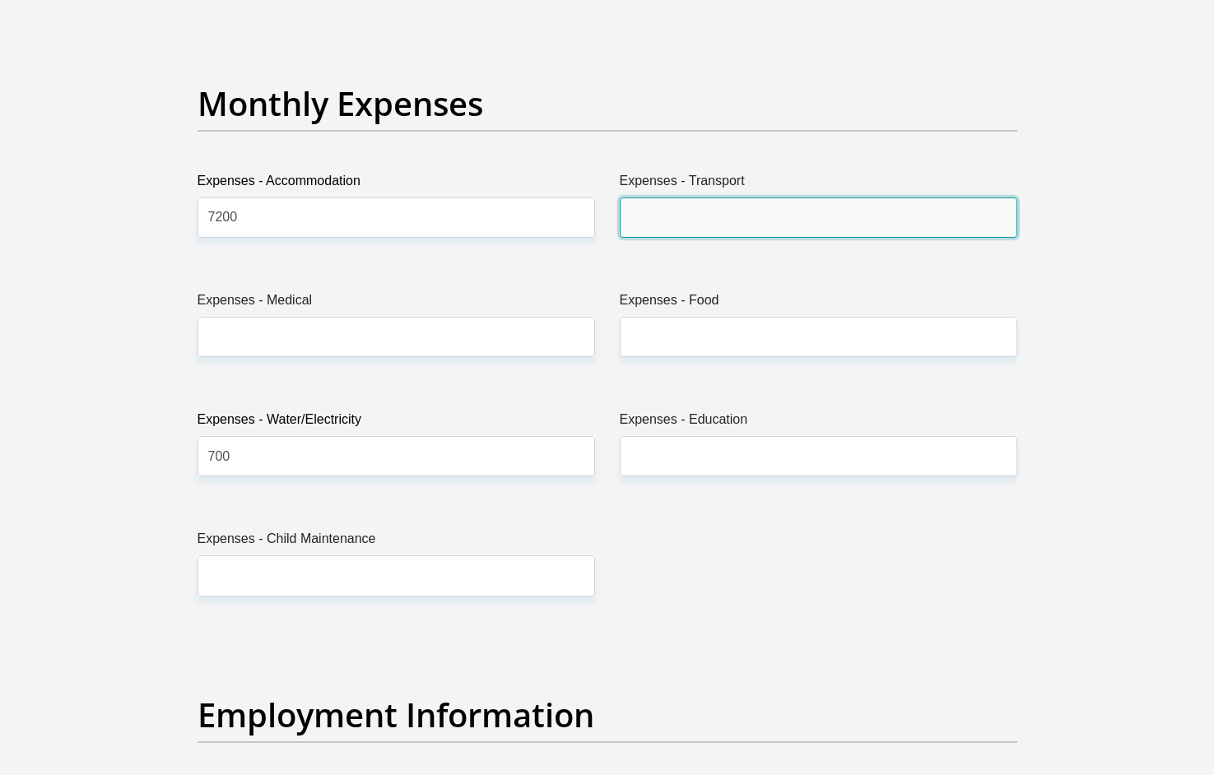
click at [693, 222] on input "Expenses - Transport" at bounding box center [819, 218] width 398 height 40
type input "2000"
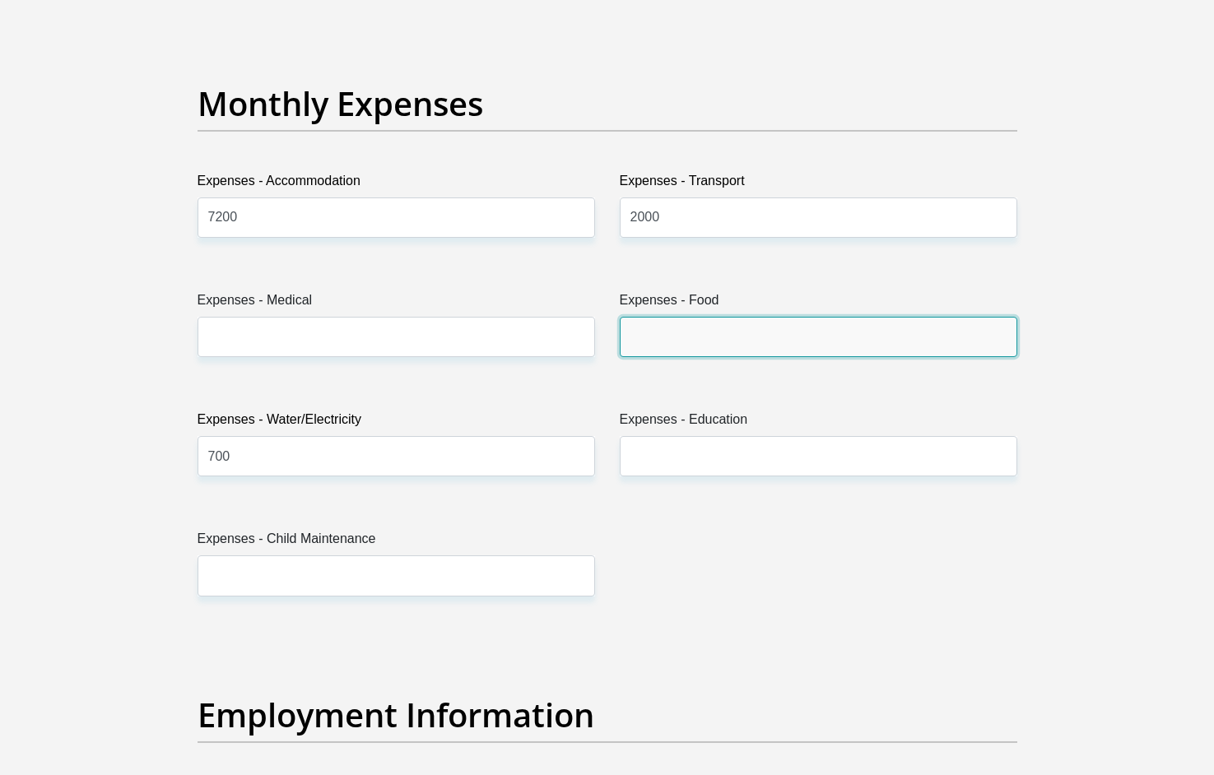
click at [677, 331] on input "Expenses - Food" at bounding box center [819, 337] width 398 height 40
type input "2000"
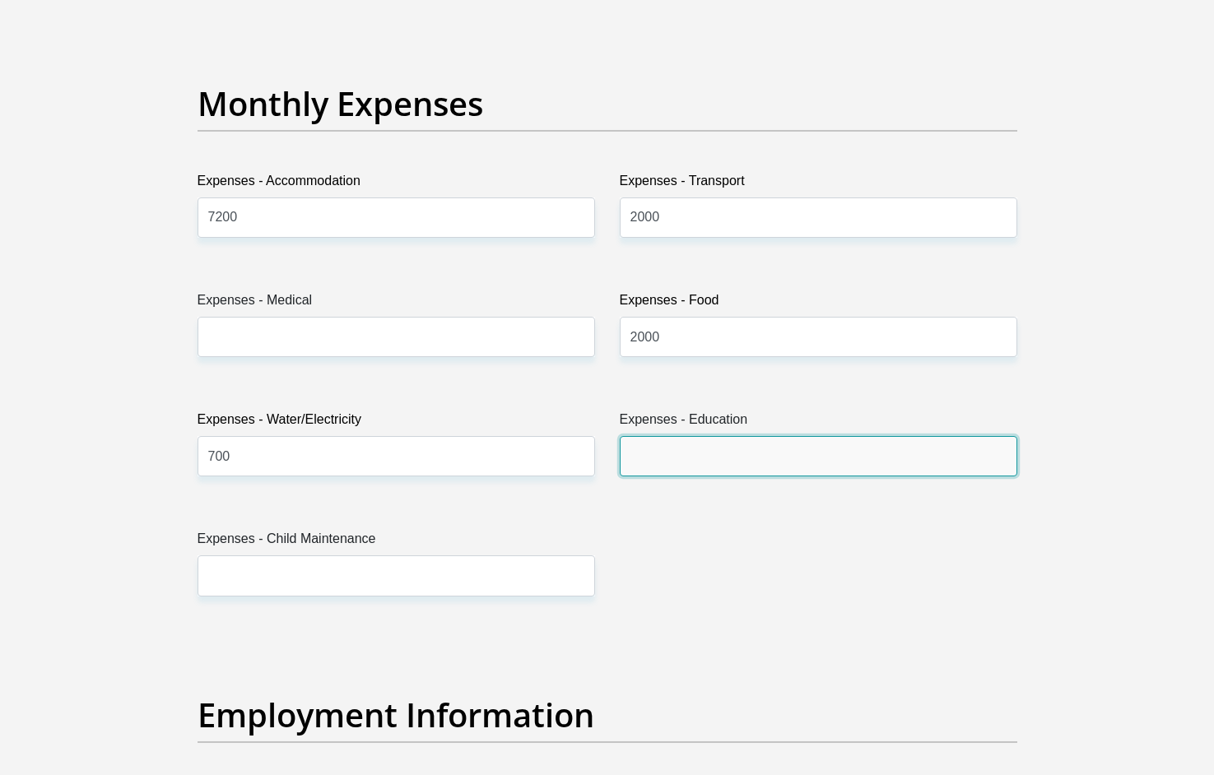
click at [691, 462] on input "Expenses - Education" at bounding box center [819, 456] width 398 height 40
type input "2000"
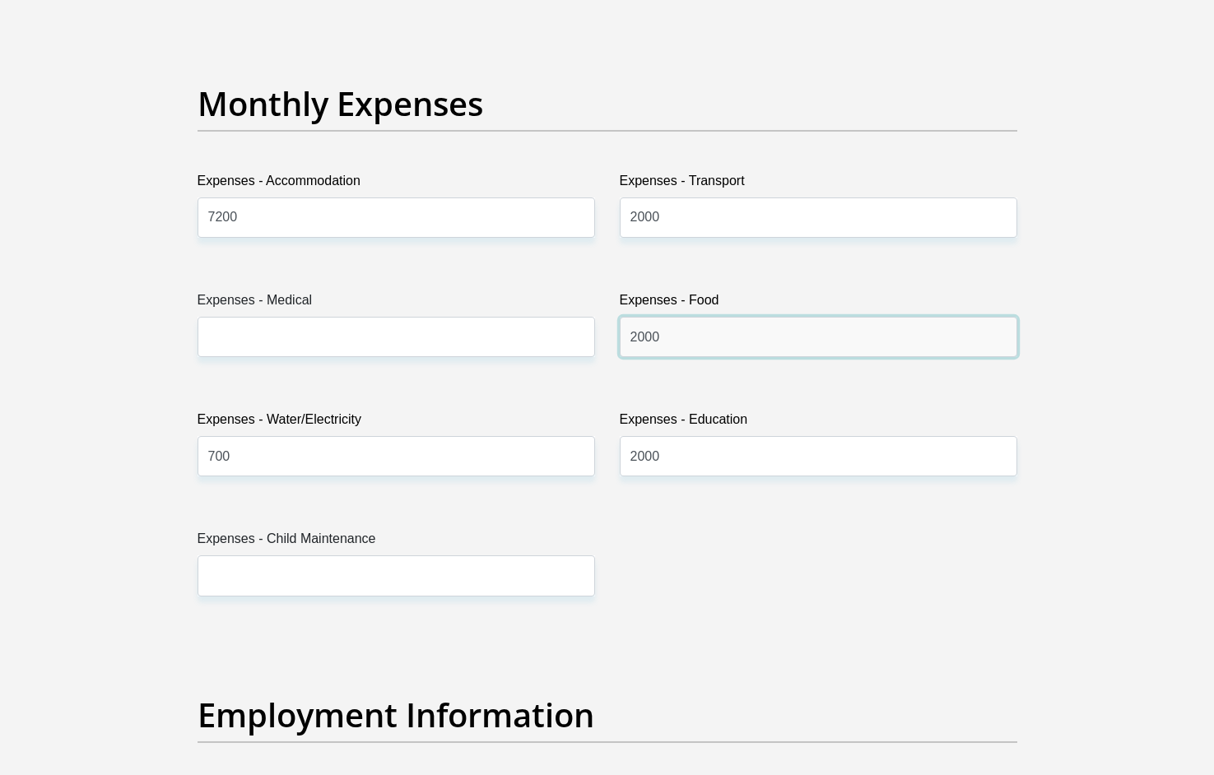
click at [647, 329] on input "2000" at bounding box center [819, 337] width 398 height 40
type input "2500"
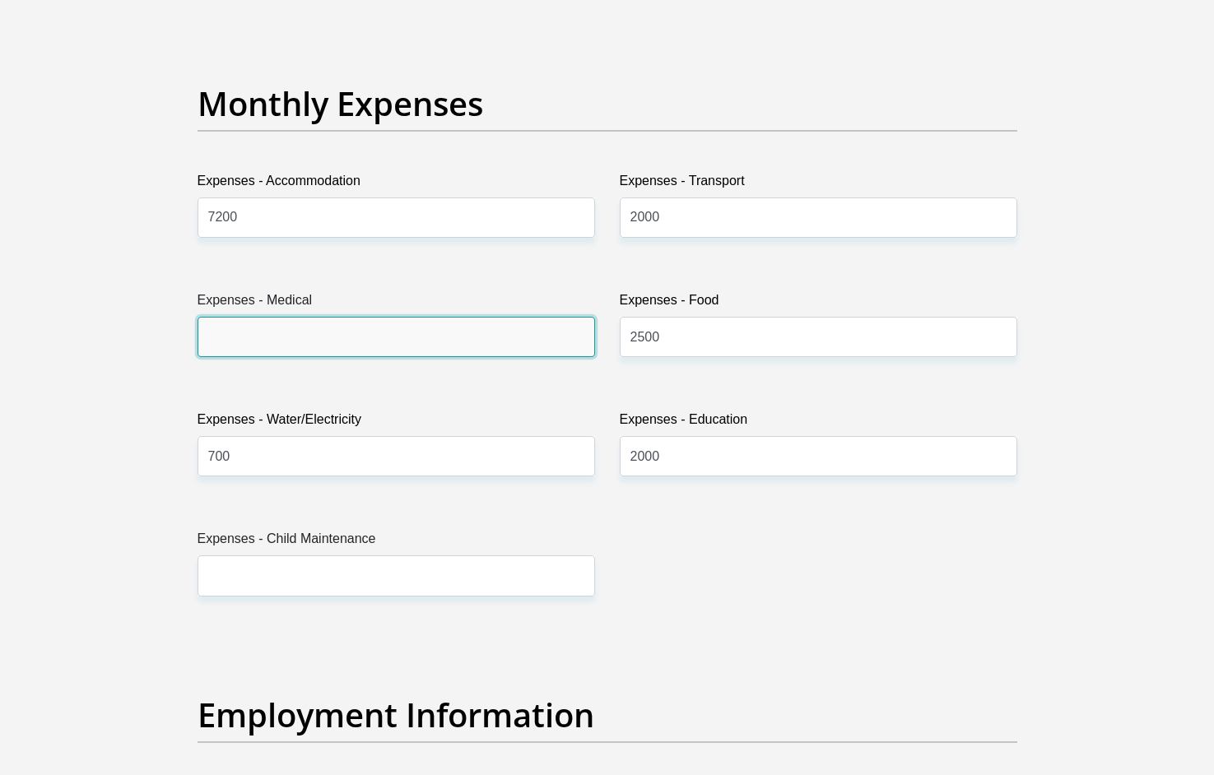
click at [366, 328] on input "Expenses - Medical" at bounding box center [397, 337] width 398 height 40
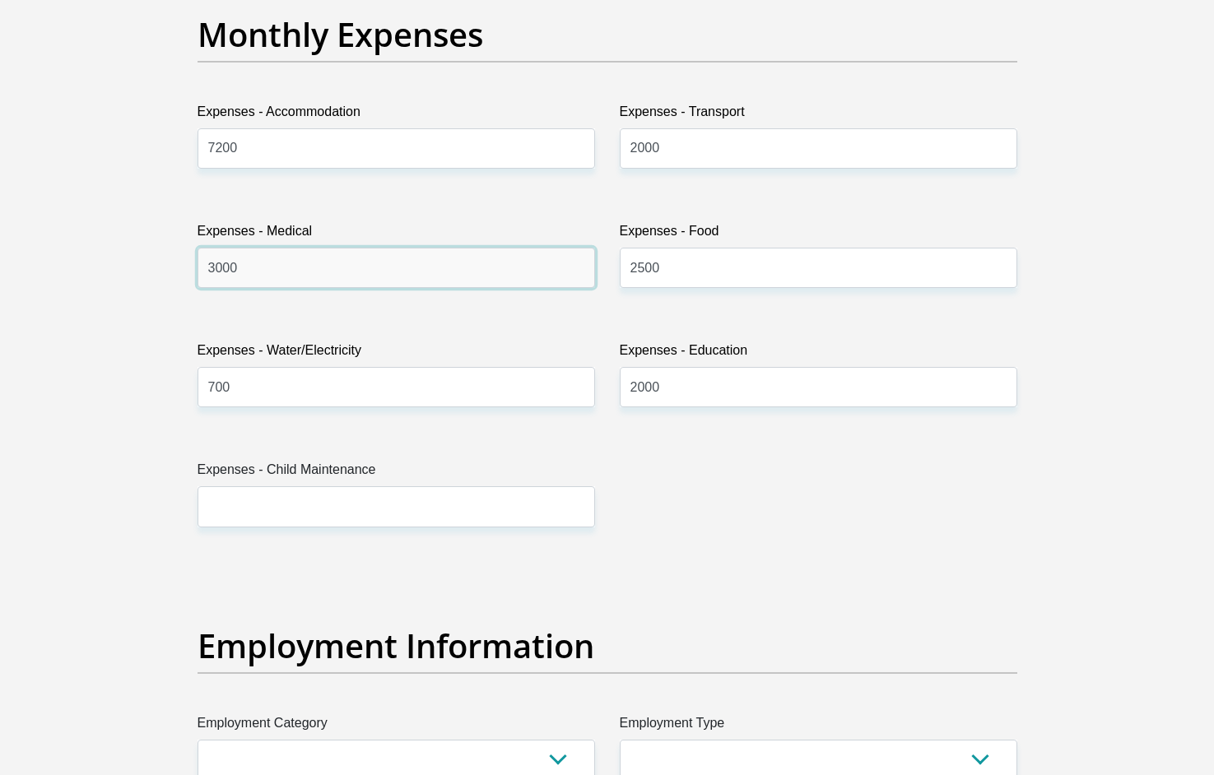
scroll to position [2421, 0]
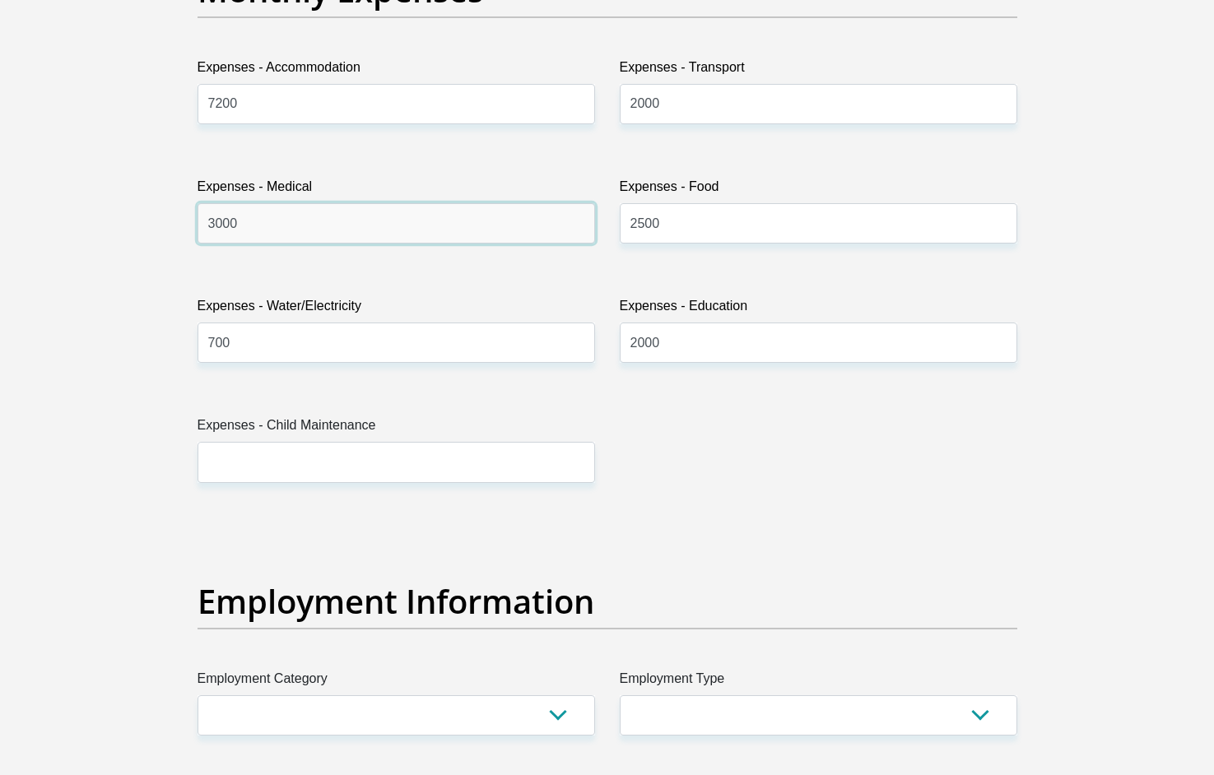
type input "3000"
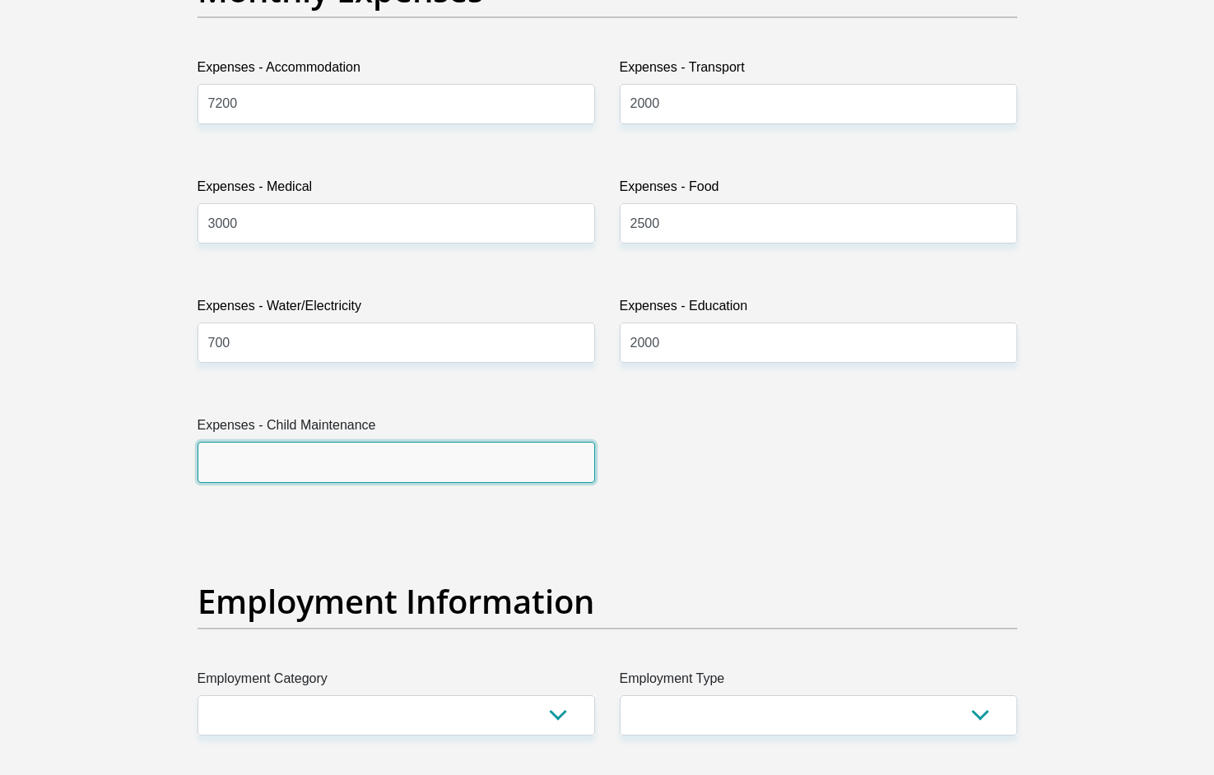
click at [418, 469] on input "Expenses - Child Maintenance" at bounding box center [397, 462] width 398 height 40
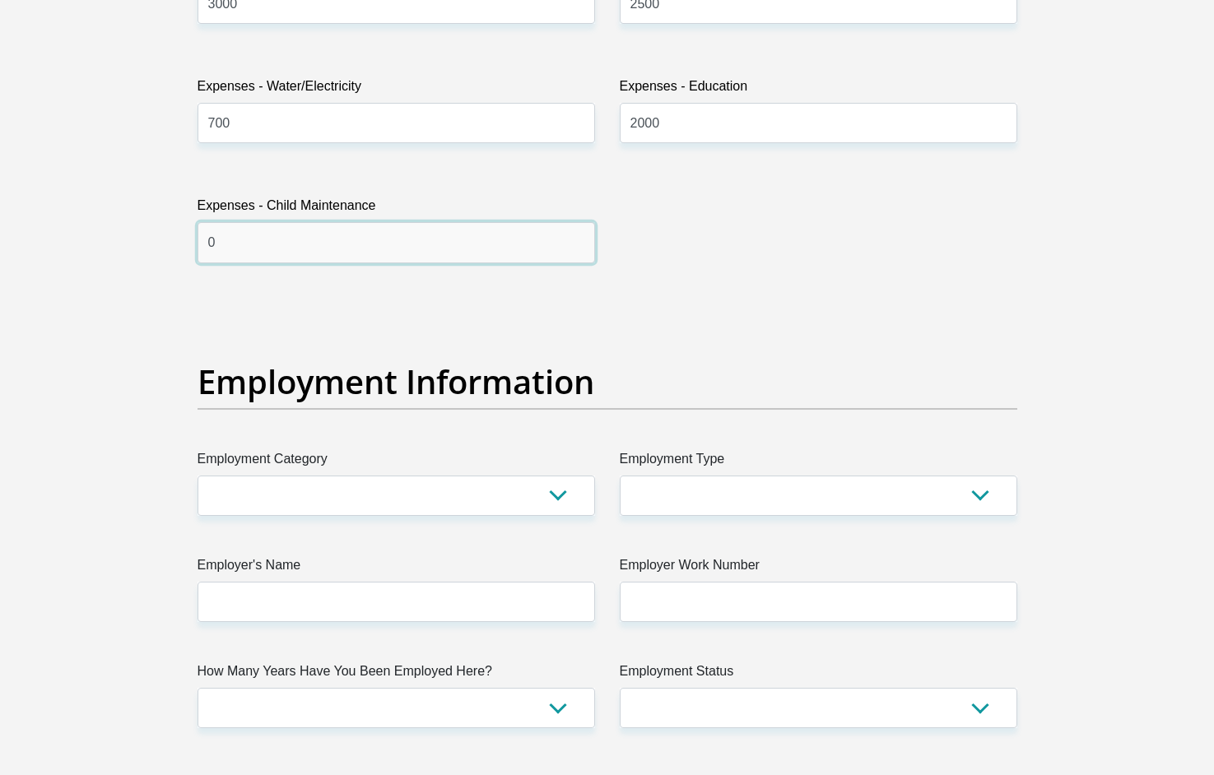
scroll to position [2679, 0]
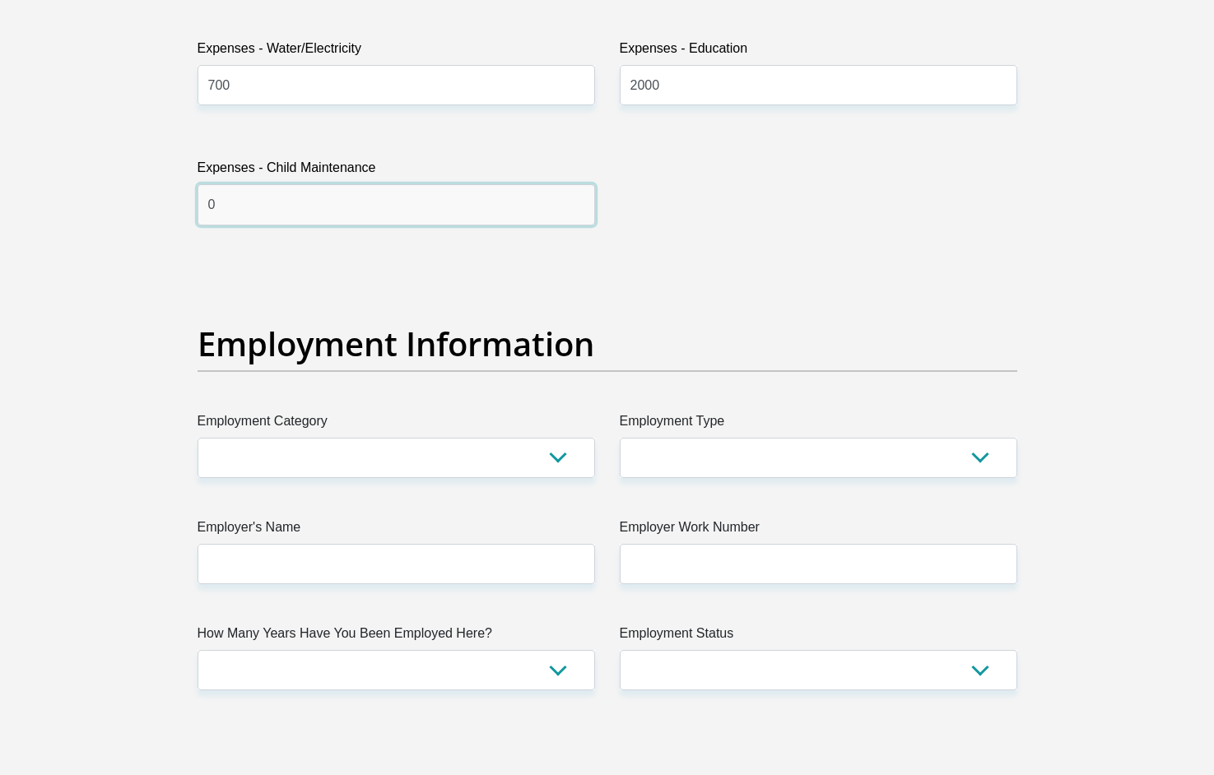
type input "0"
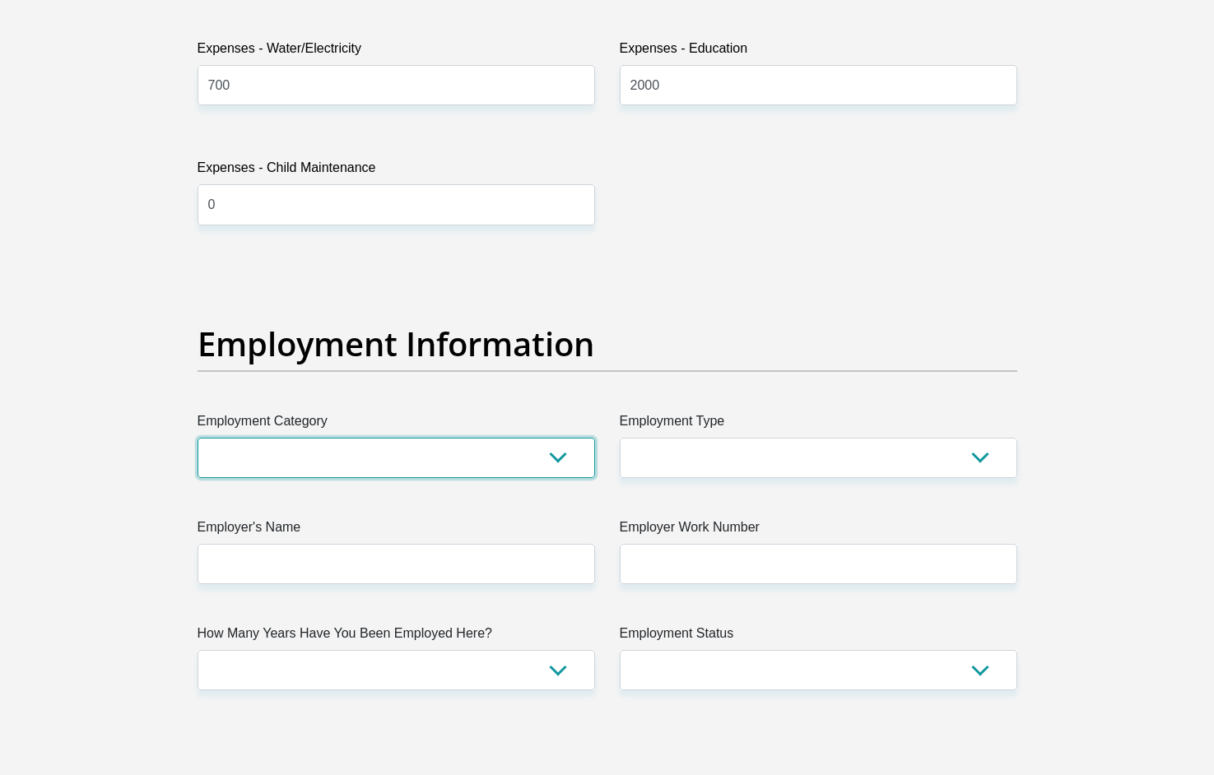
click at [545, 456] on select "AGRICULTURE ALCOHOL & TOBACCO CONSTRUCTION MATERIALS METALLURGY EQUIPMENT FOR R…" at bounding box center [397, 458] width 398 height 40
select select "53"
click at [198, 438] on select "AGRICULTURE ALCOHOL & TOBACCO CONSTRUCTION MATERIALS METALLURGY EQUIPMENT FOR R…" at bounding box center [397, 458] width 398 height 40
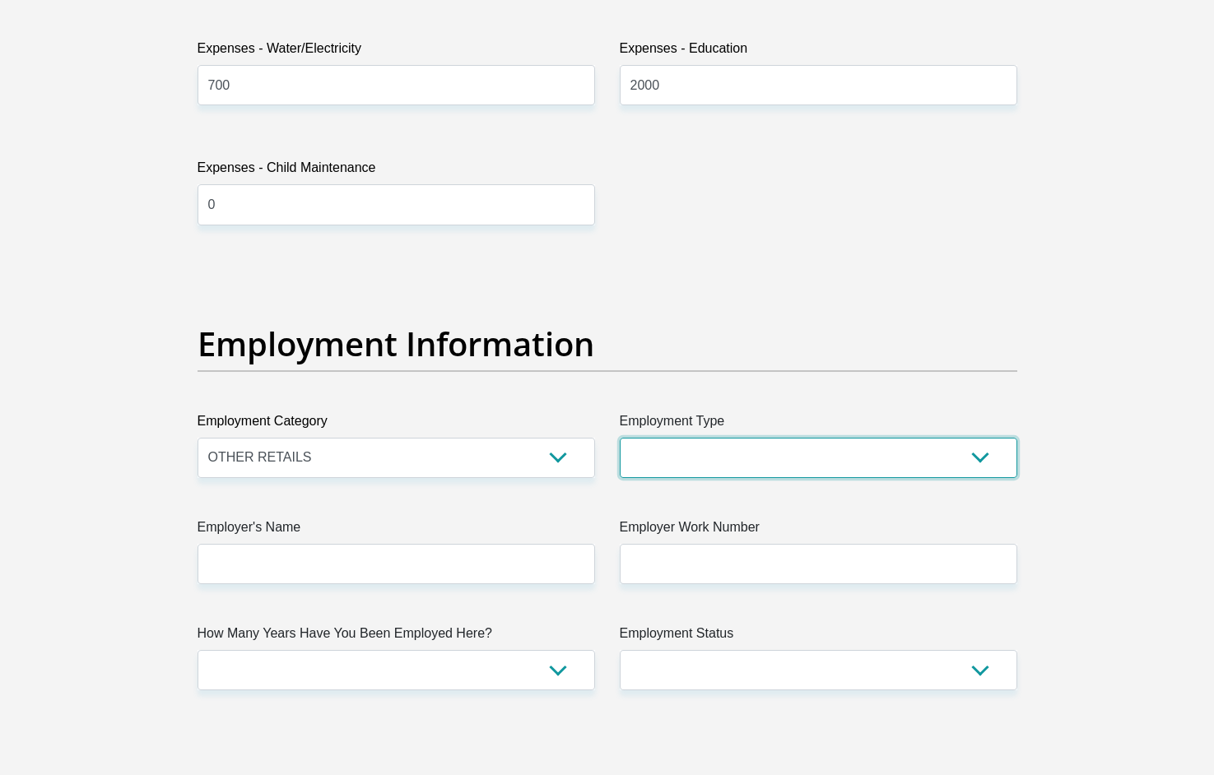
click at [816, 461] on select "College/Lecturer Craft Seller Creative Driver Executive Farmer Forces - Non Com…" at bounding box center [819, 458] width 398 height 40
select select "Creative"
click at [620, 438] on select "College/Lecturer Craft Seller Creative Driver Executive Farmer Forces - Non Com…" at bounding box center [819, 458] width 398 height 40
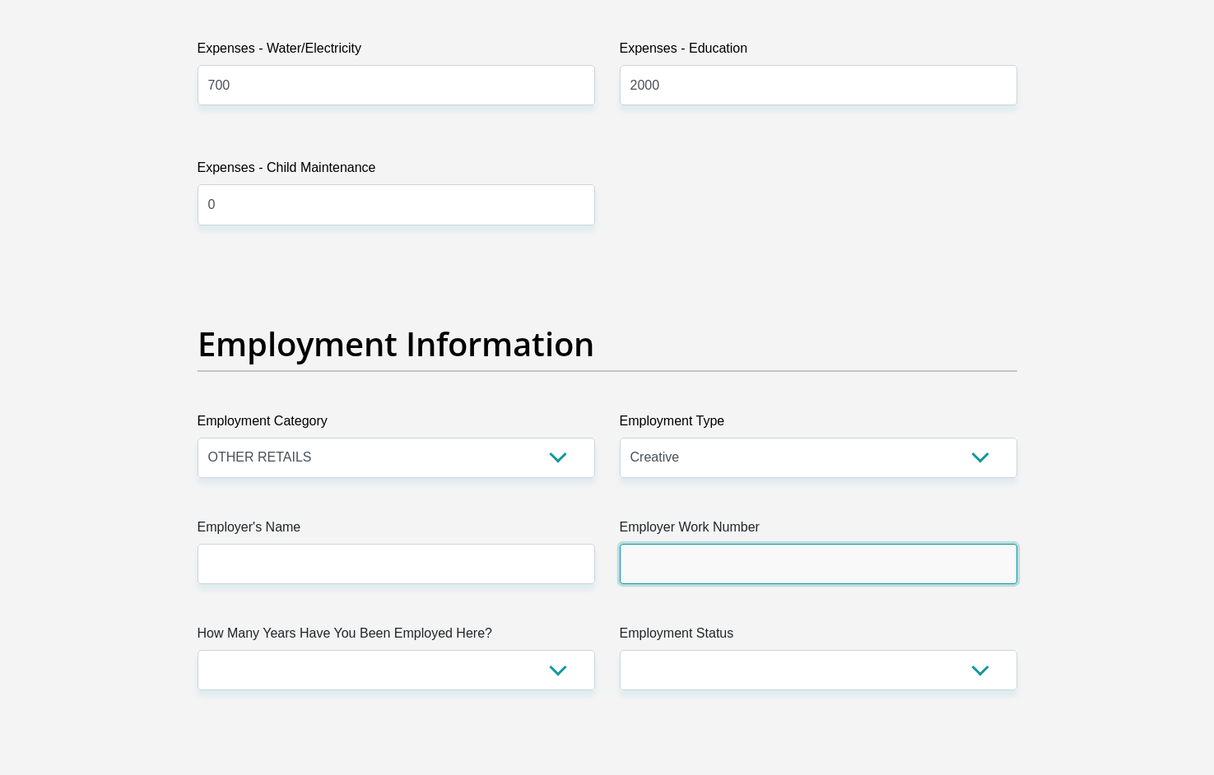
click at [772, 557] on input "Employer Work Number" at bounding box center [819, 564] width 398 height 40
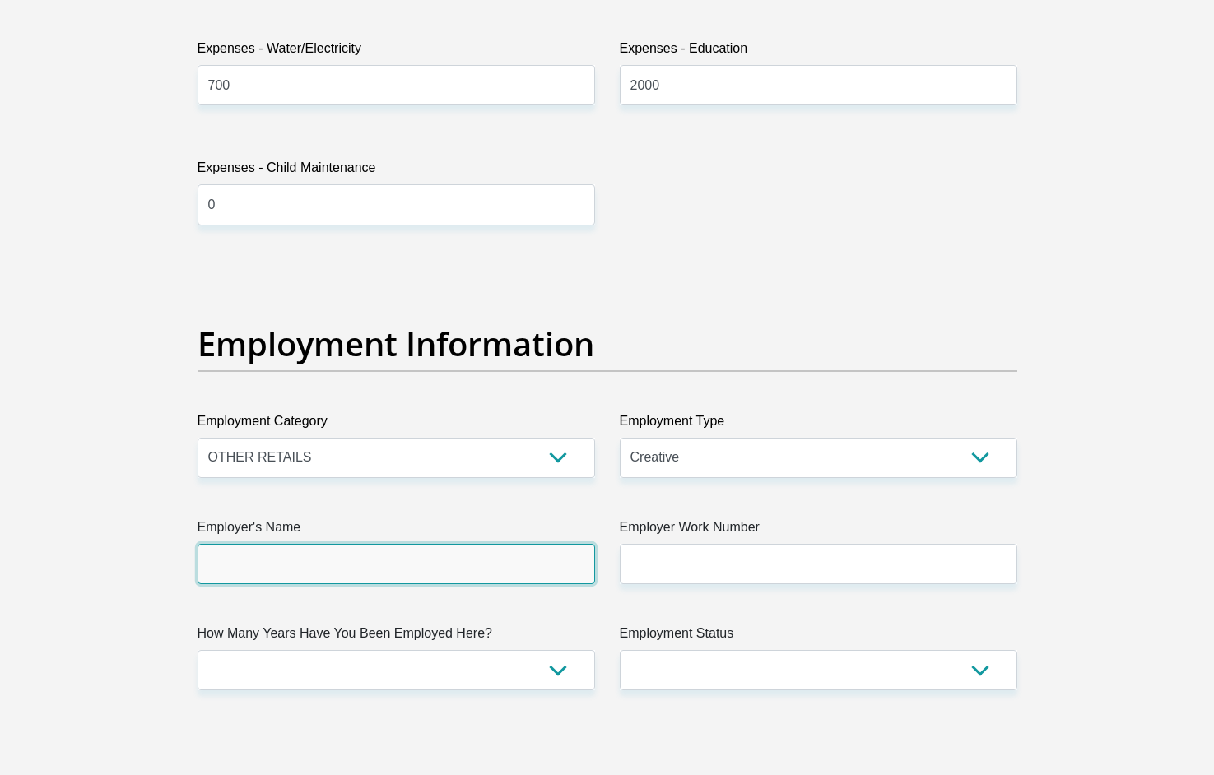
click at [464, 573] on input "Employer's Name" at bounding box center [397, 564] width 398 height 40
type input "Massmart"
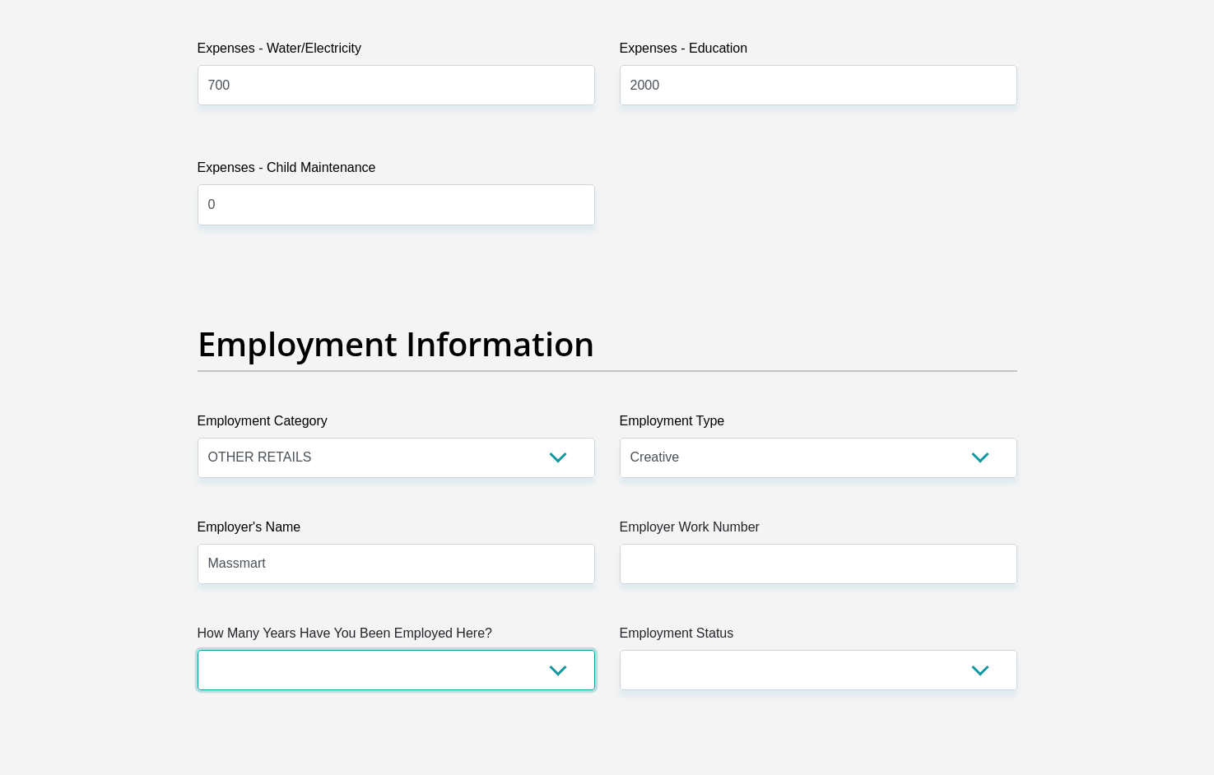
click at [535, 665] on select "less than 1 year 1-3 years 3-5 years 5+ years" at bounding box center [397, 670] width 398 height 40
select select "24"
click at [198, 650] on select "less than 1 year 1-3 years 3-5 years 5+ years" at bounding box center [397, 670] width 398 height 40
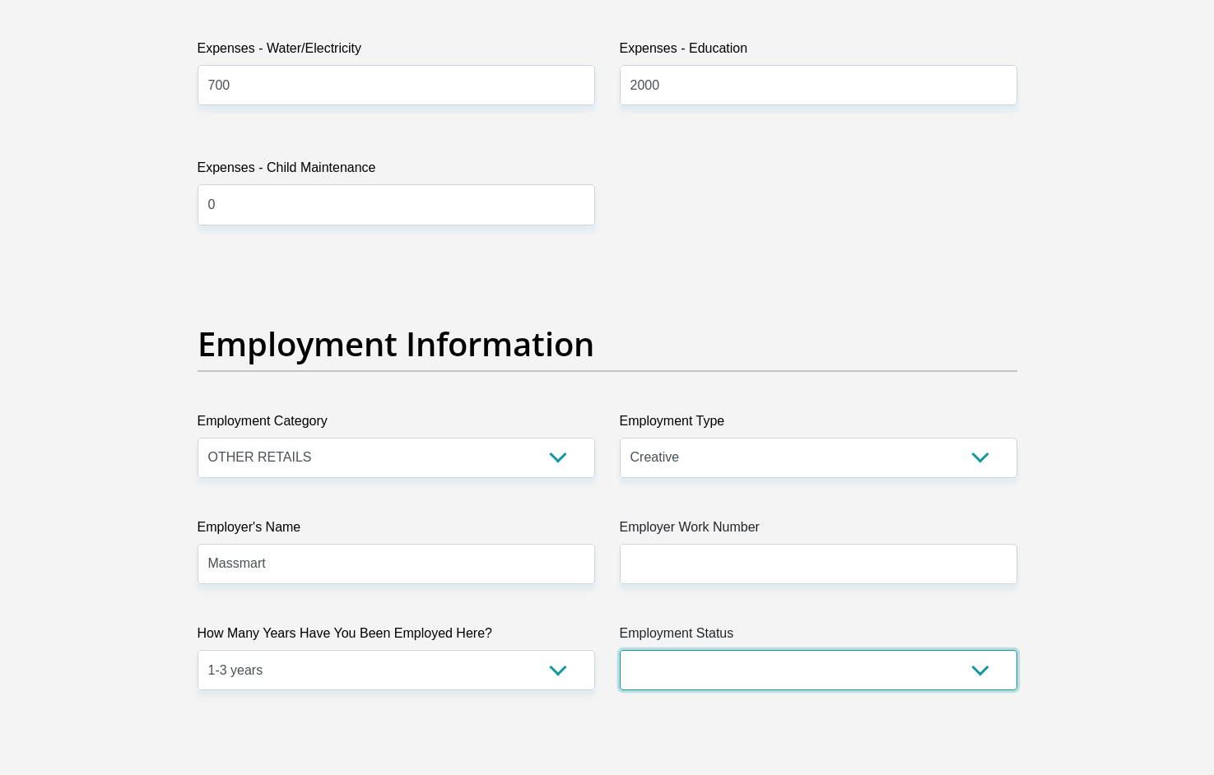
click at [714, 677] on select "Permanent/Full-time Part-time/Casual [DEMOGRAPHIC_DATA] Worker Self-Employed Ho…" at bounding box center [819, 670] width 398 height 40
select select "1"
click at [620, 650] on select "Permanent/Full-time Part-time/Casual [DEMOGRAPHIC_DATA] Worker Self-Employed Ho…" at bounding box center [819, 670] width 398 height 40
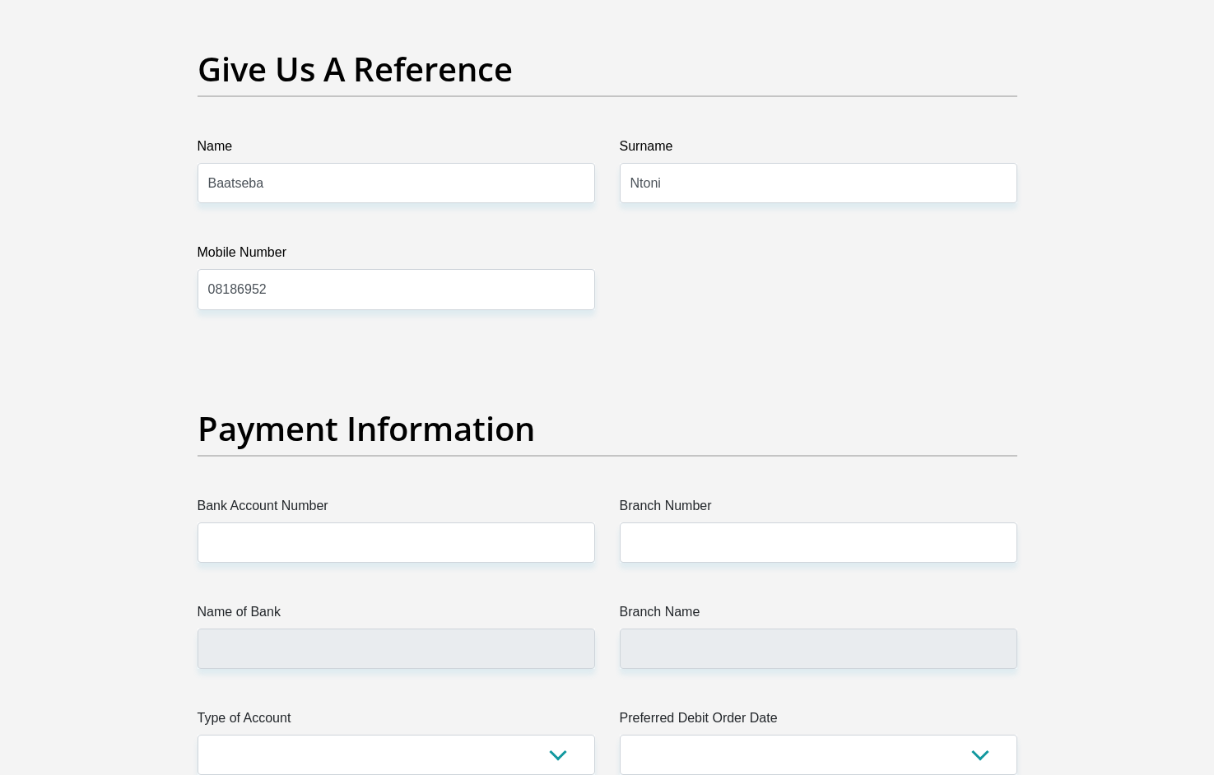
scroll to position [3351, 0]
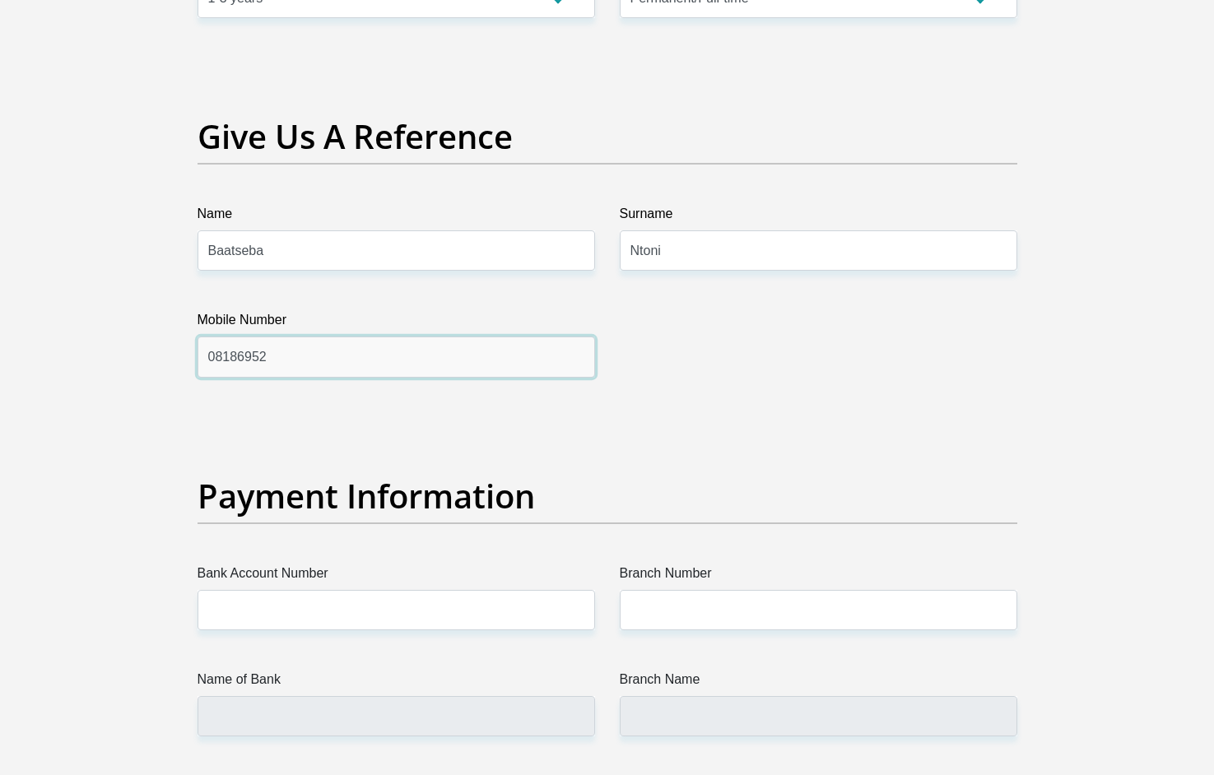
click at [296, 360] on input "08186952" at bounding box center [397, 357] width 398 height 40
type input "0682930357"
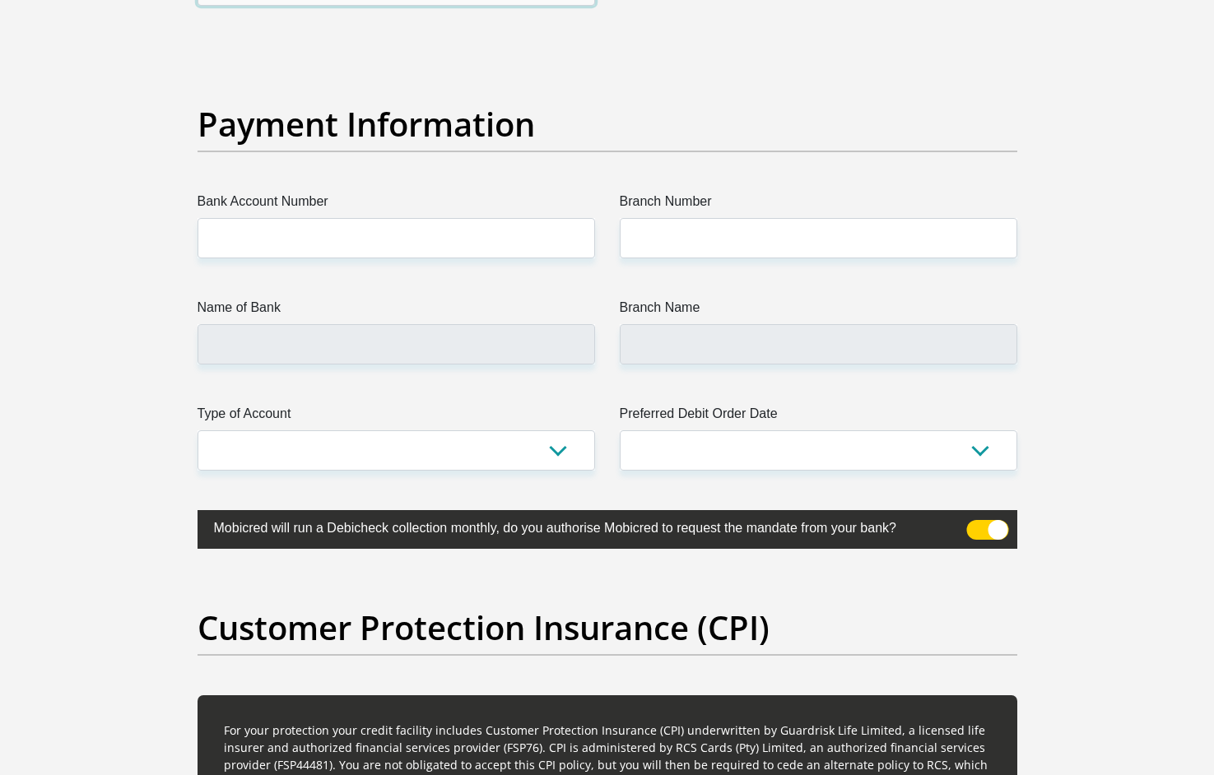
scroll to position [3720, 0]
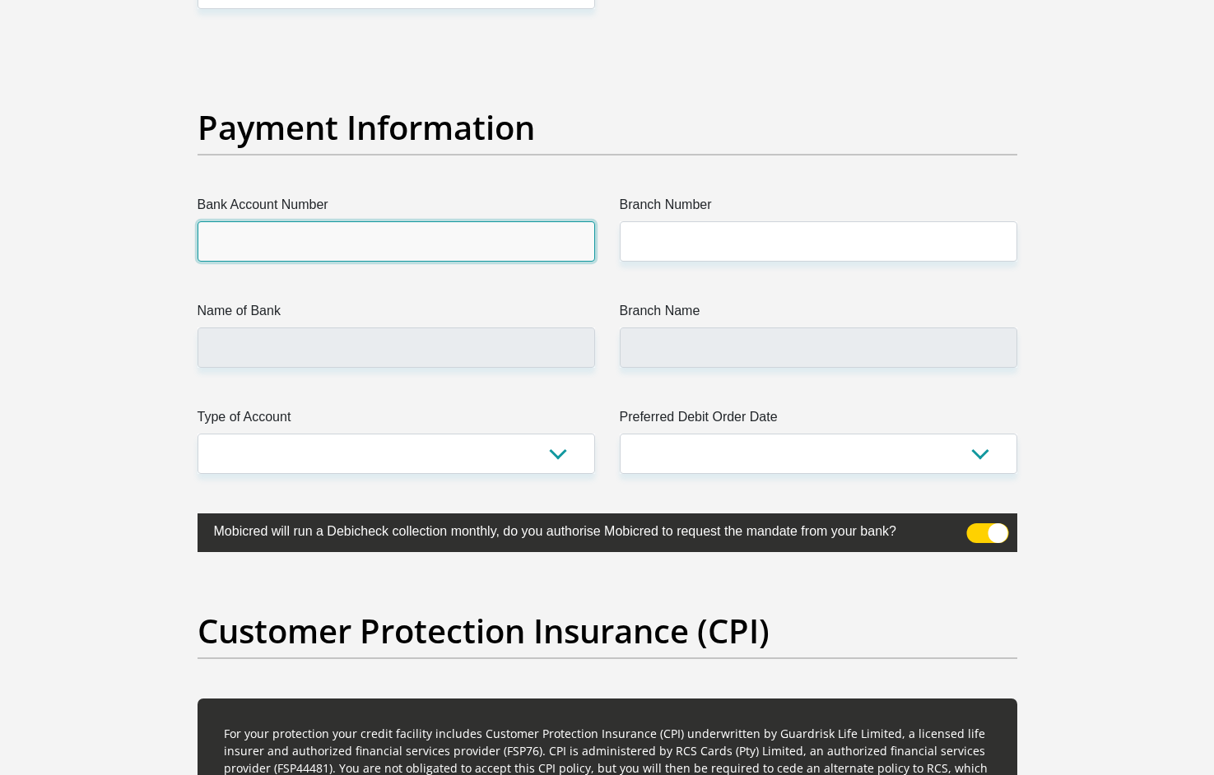
click at [457, 231] on input "Bank Account Number" at bounding box center [397, 241] width 398 height 40
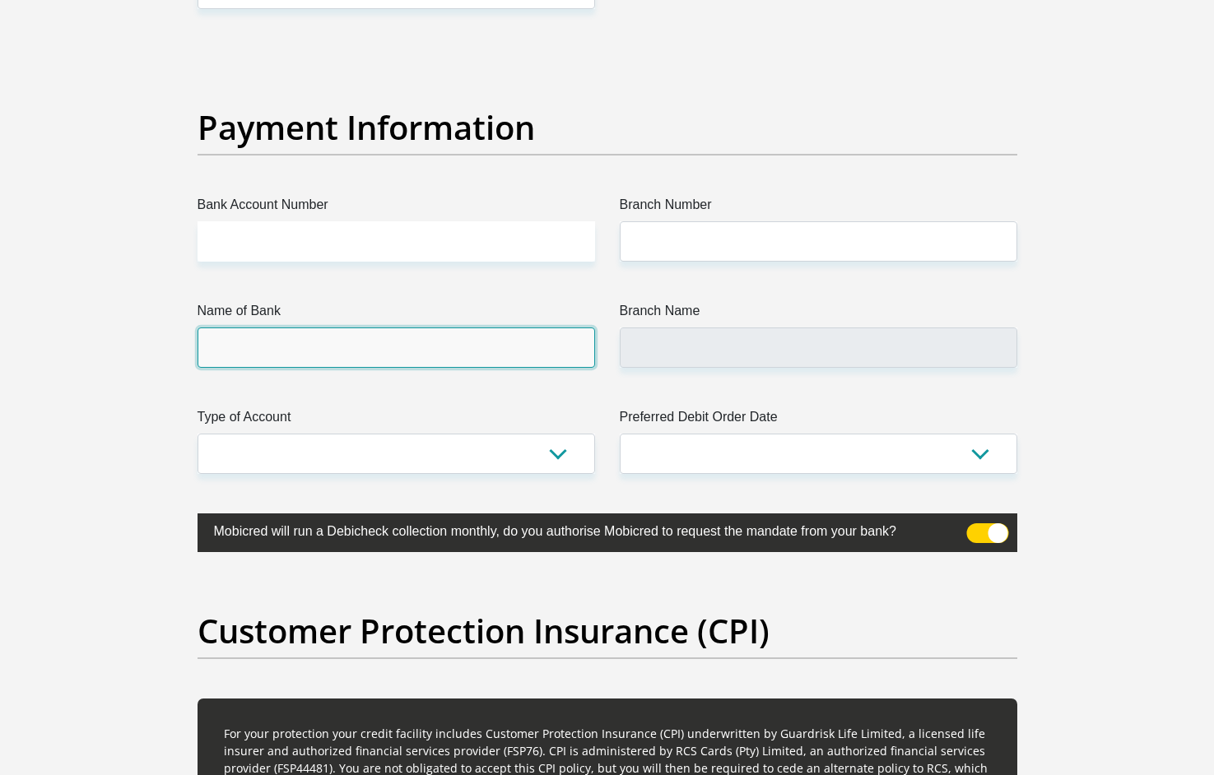
click at [430, 345] on input "Name of Bank" at bounding box center [397, 348] width 398 height 40
click at [427, 345] on input "Name of Bank" at bounding box center [397, 348] width 398 height 40
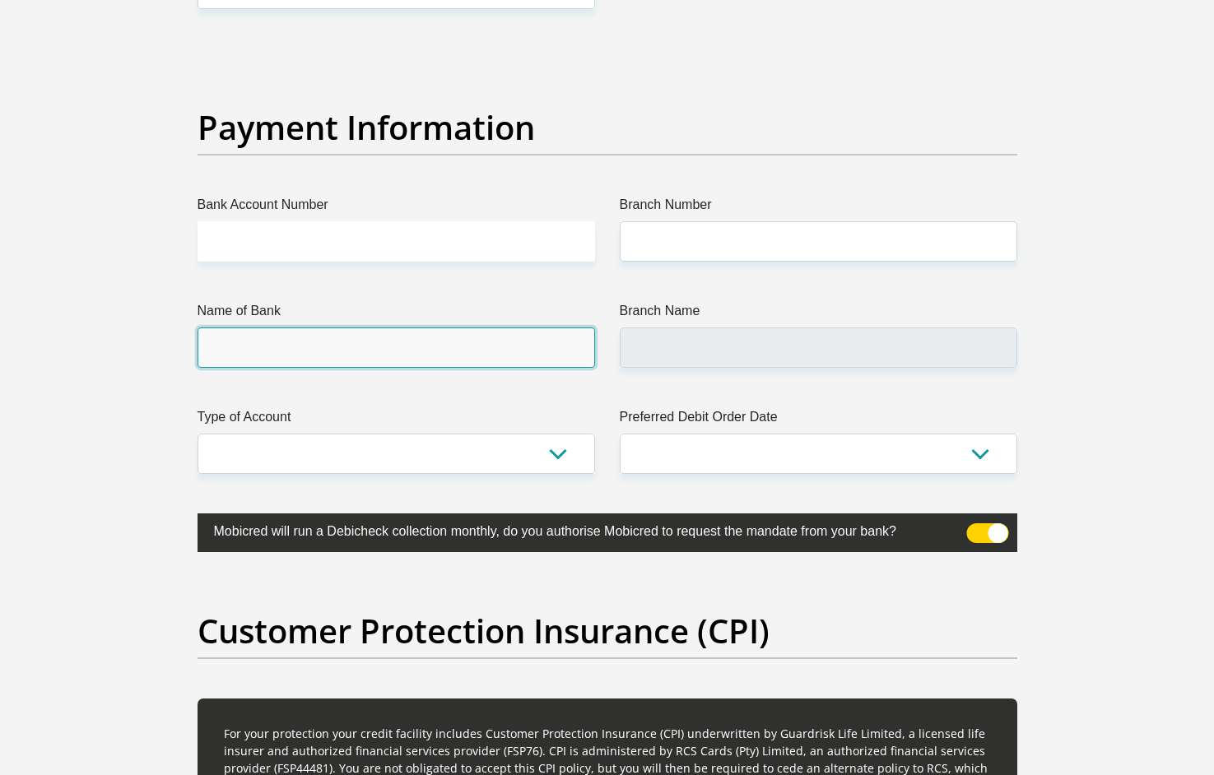
drag, startPoint x: 427, startPoint y: 345, endPoint x: 405, endPoint y: 248, distance: 99.6
click at [426, 336] on input "Name of Bank" at bounding box center [397, 348] width 398 height 40
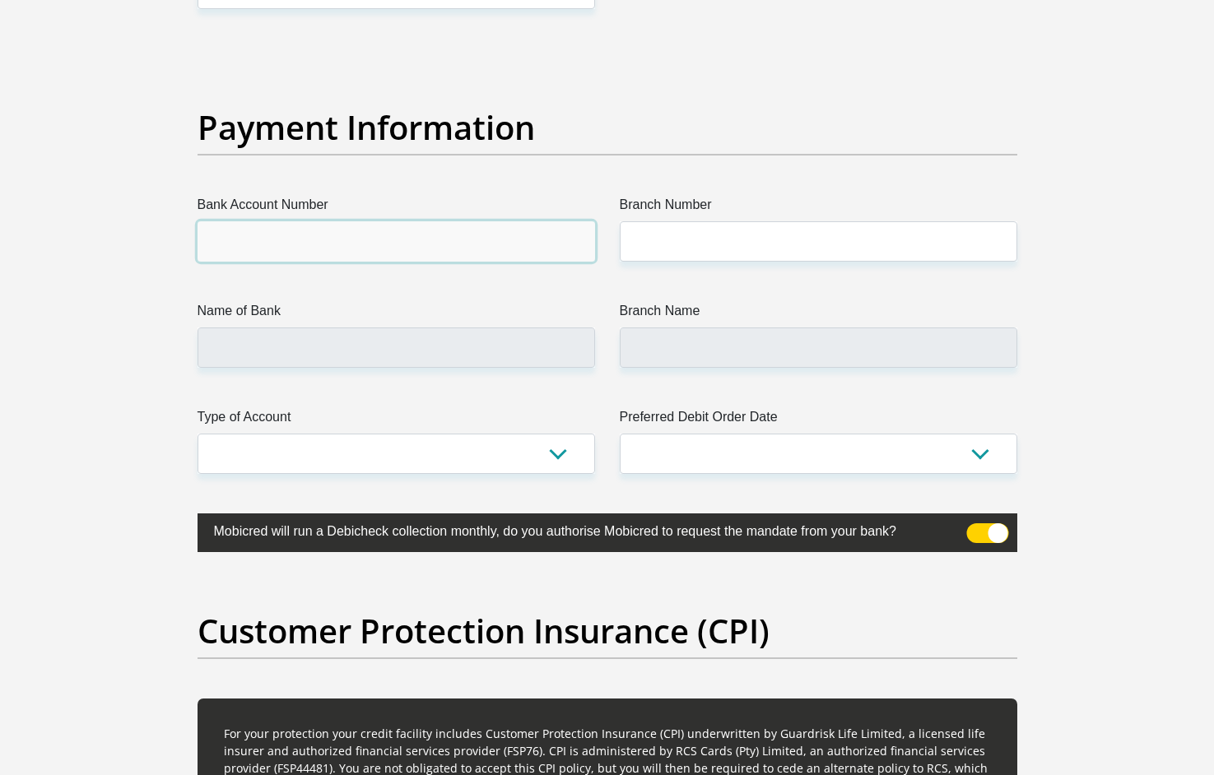
click at [393, 240] on input "Bank Account Number" at bounding box center [397, 241] width 398 height 40
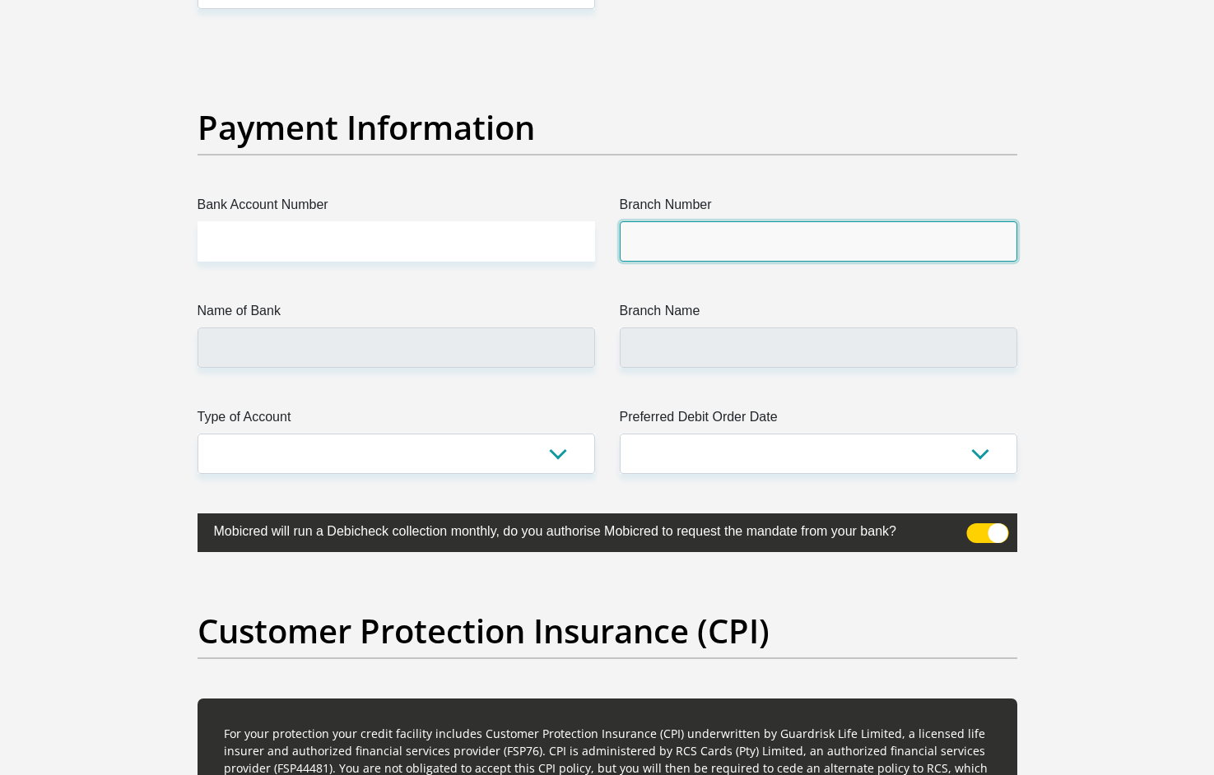
click at [746, 249] on input "Branch Number" at bounding box center [819, 241] width 398 height 40
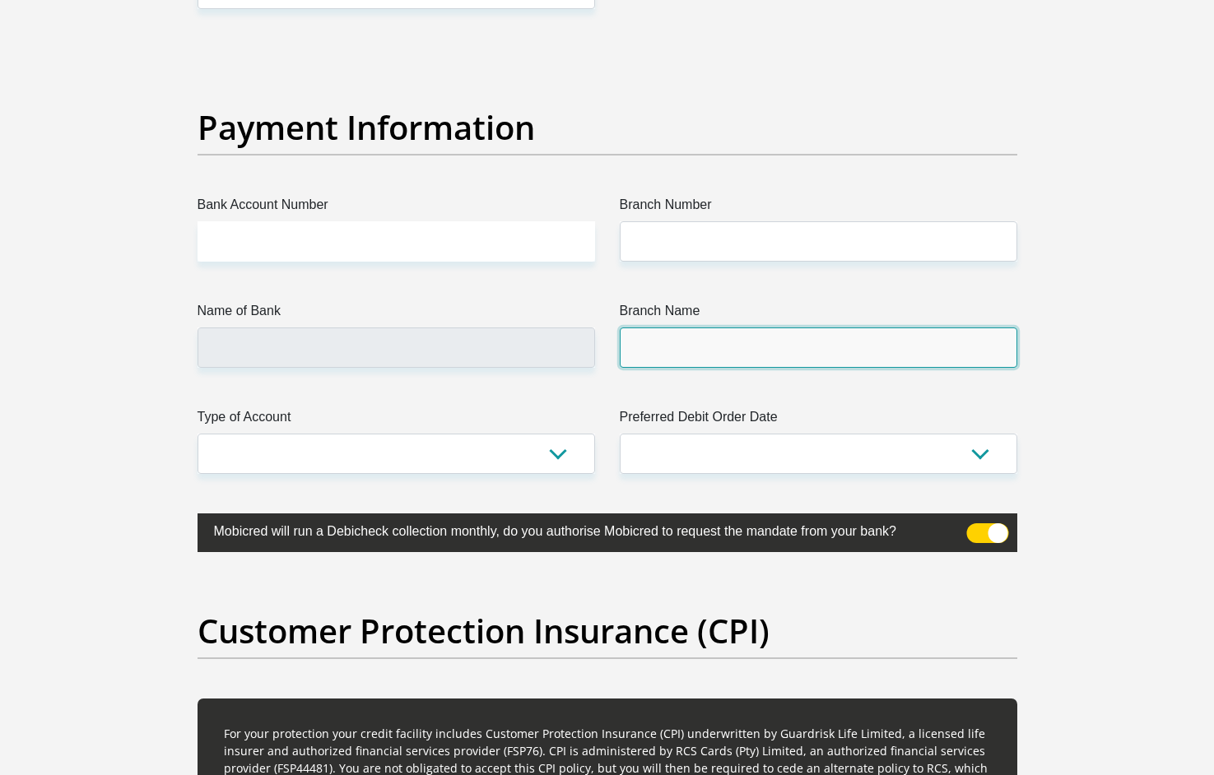
click at [693, 343] on input "Branch Name" at bounding box center [819, 348] width 398 height 40
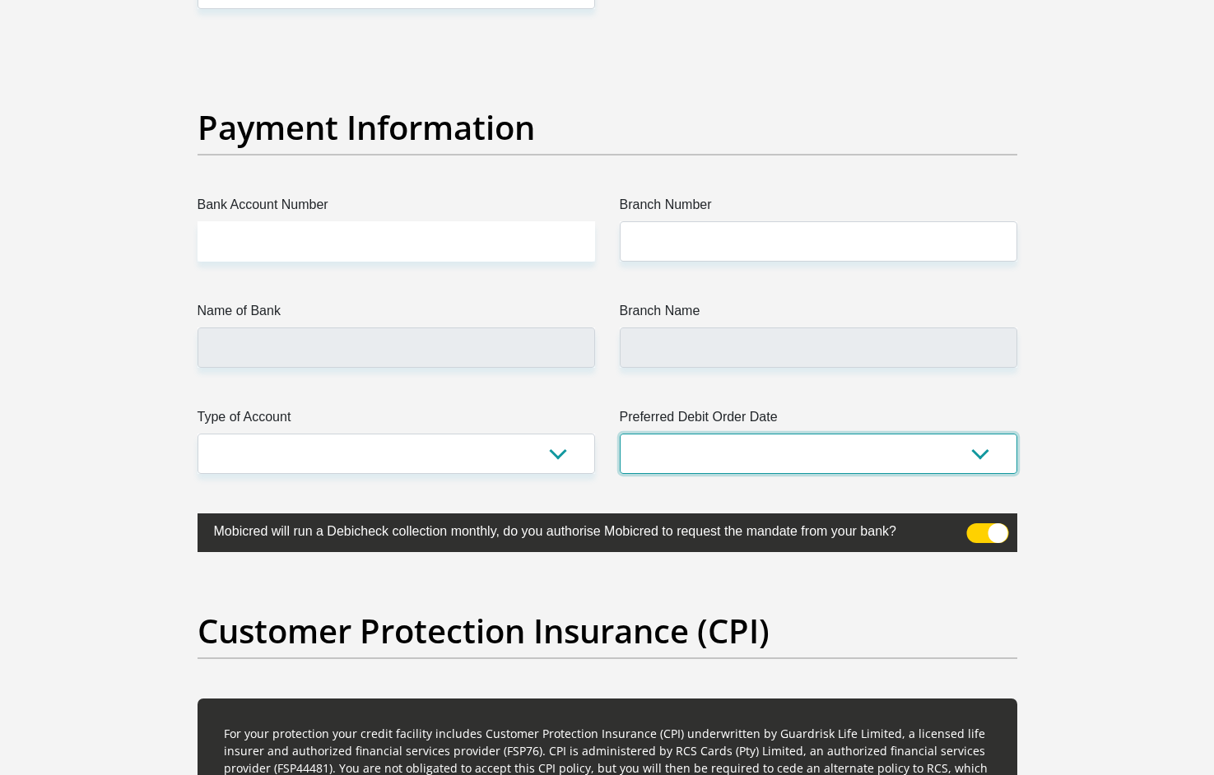
click at [697, 456] on select "1st 2nd 3rd 4th 5th 7th 18th 19th 20th 21st 22nd 23rd 24th 25th 26th 27th 28th …" at bounding box center [819, 454] width 398 height 40
select select "25"
click at [620, 434] on select "1st 2nd 3rd 4th 5th 7th 18th 19th 20th 21st 22nd 23rd 24th 25th 26th 27th 28th …" at bounding box center [819, 454] width 398 height 40
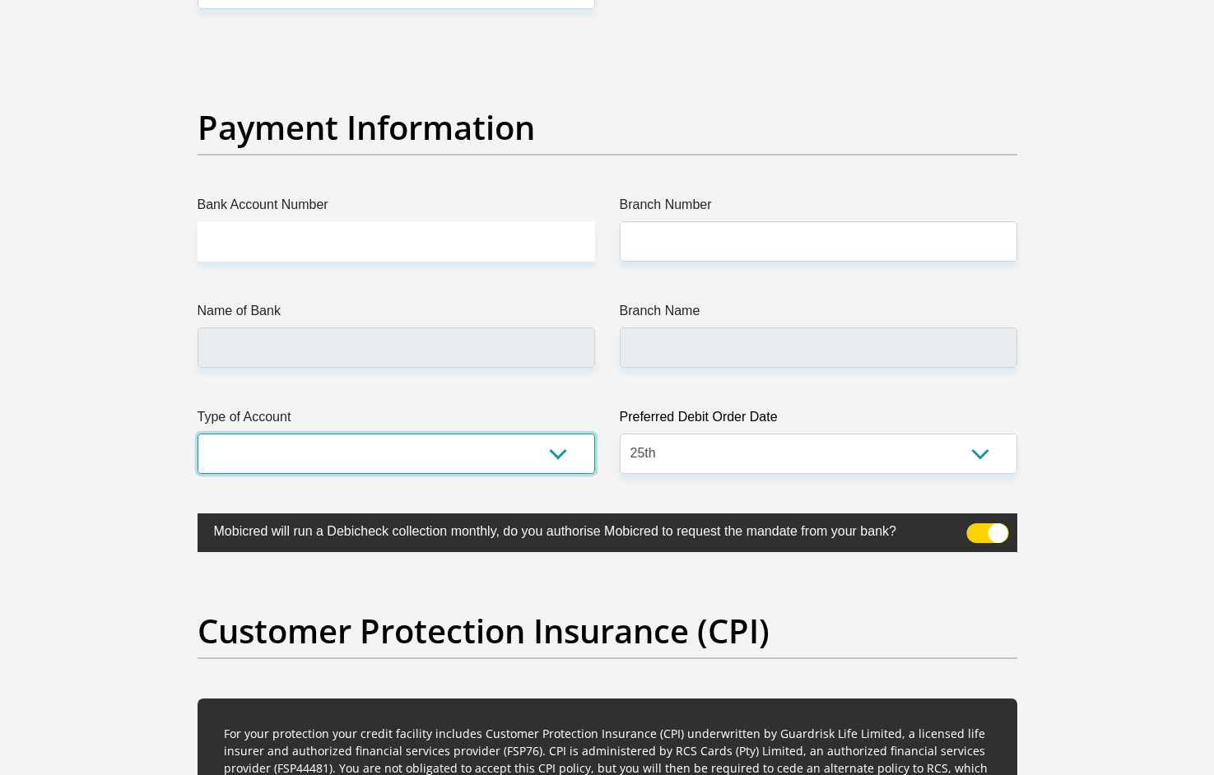
click at [506, 453] on select "Cheque Savings" at bounding box center [397, 454] width 398 height 40
select select "SAV"
click at [198, 434] on select "Cheque Savings" at bounding box center [397, 454] width 398 height 40
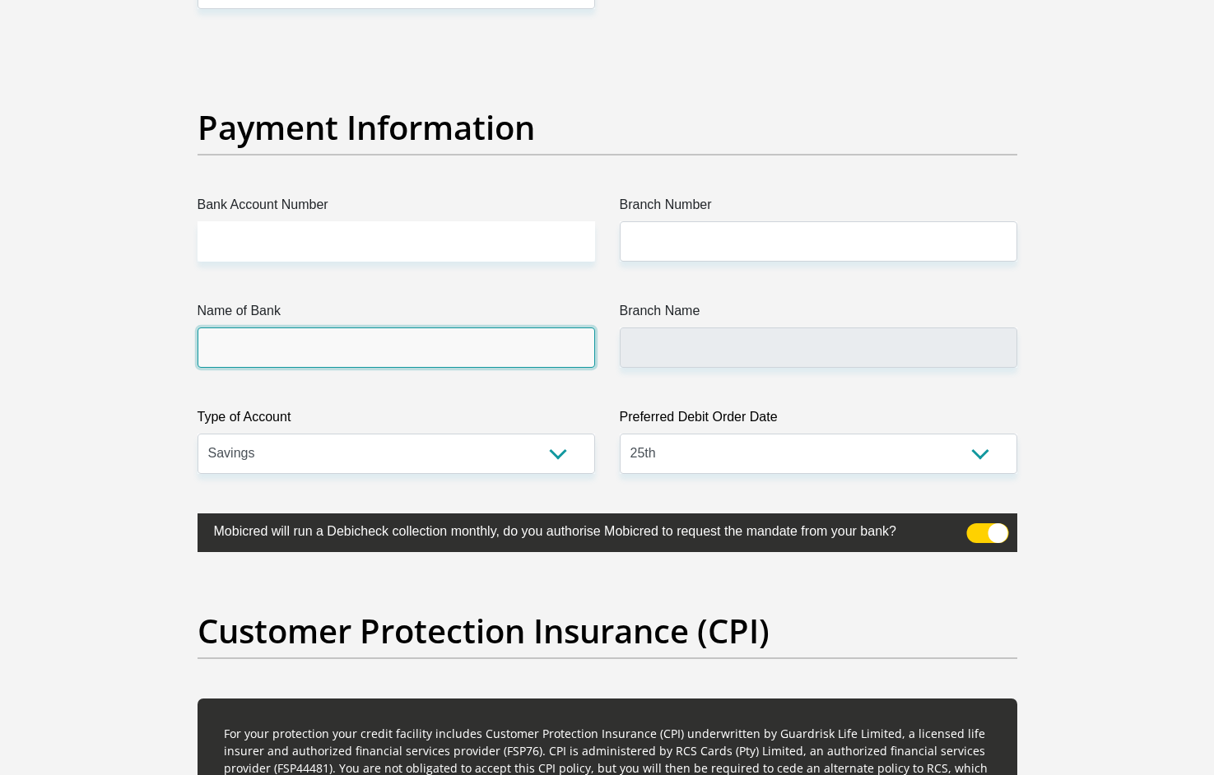
click at [478, 331] on input "Name of Bank" at bounding box center [397, 348] width 398 height 40
click at [481, 342] on input "Name of Bank" at bounding box center [397, 348] width 398 height 40
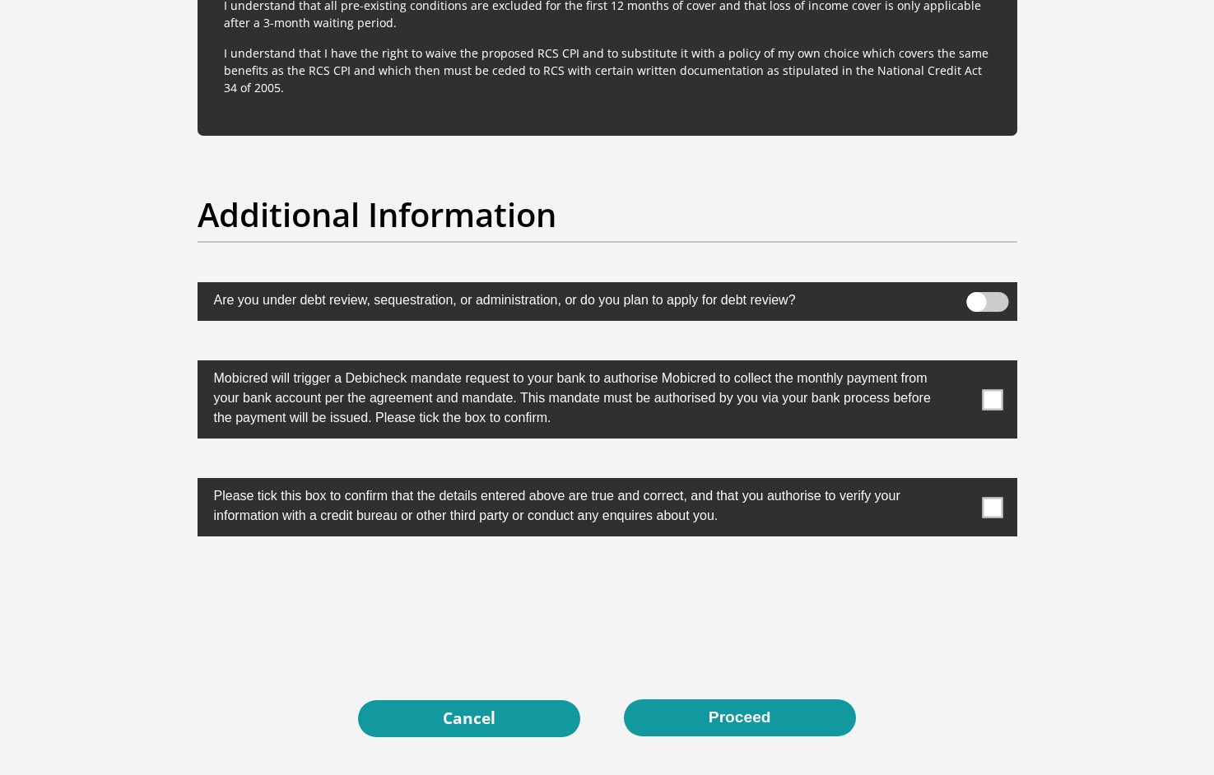
scroll to position [5130, 0]
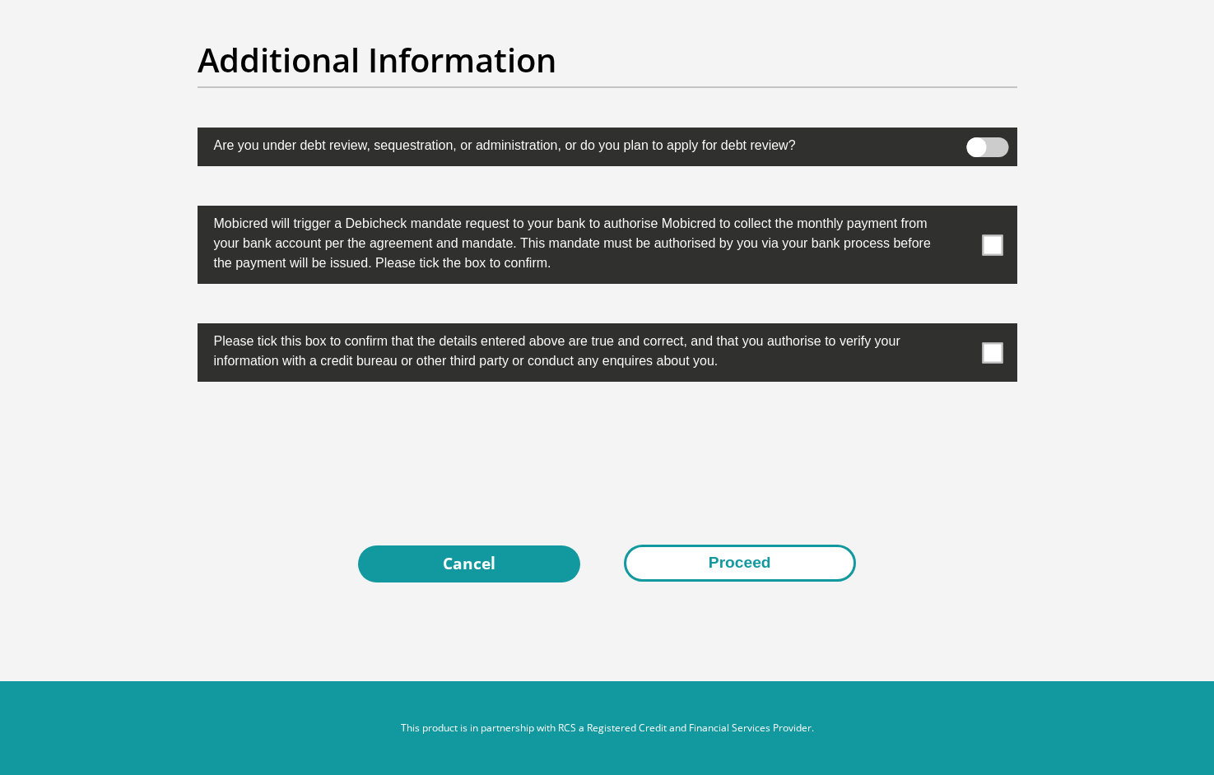
click at [765, 562] on button "Proceed" at bounding box center [740, 563] width 232 height 37
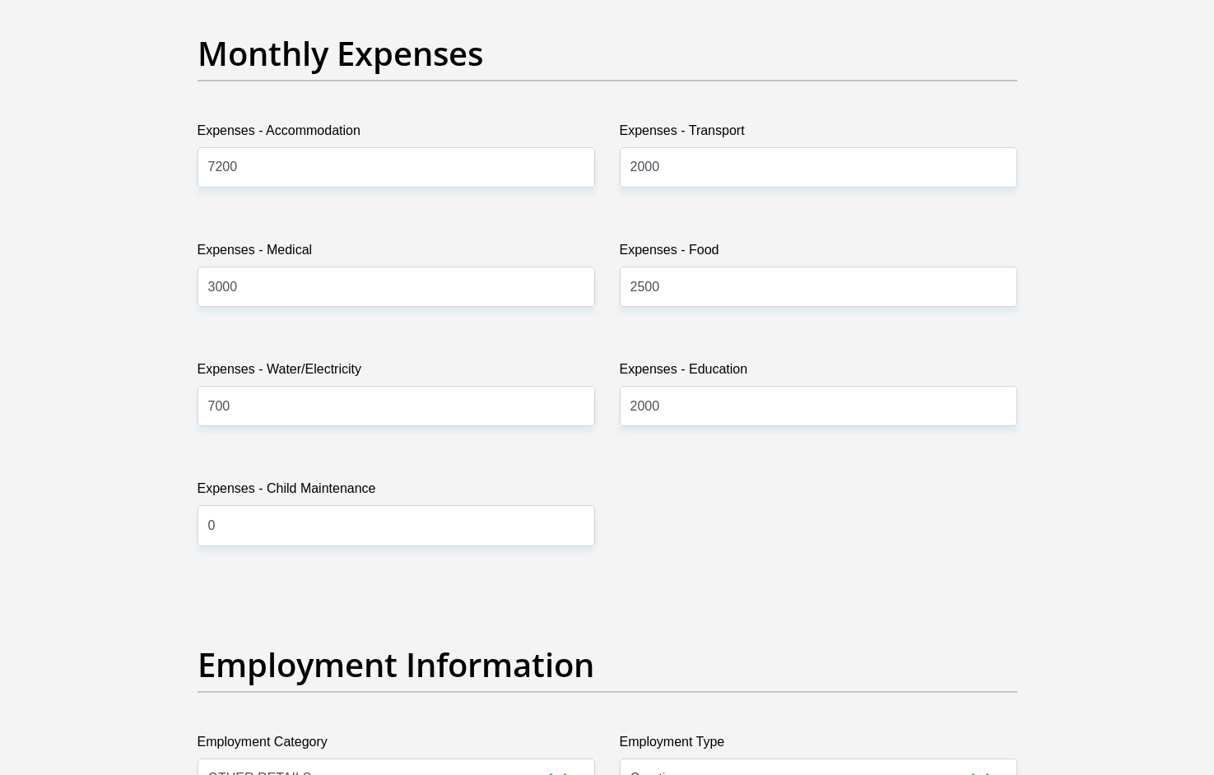
scroll to position [2275, 0]
